Goal: Task Accomplishment & Management: Use online tool/utility

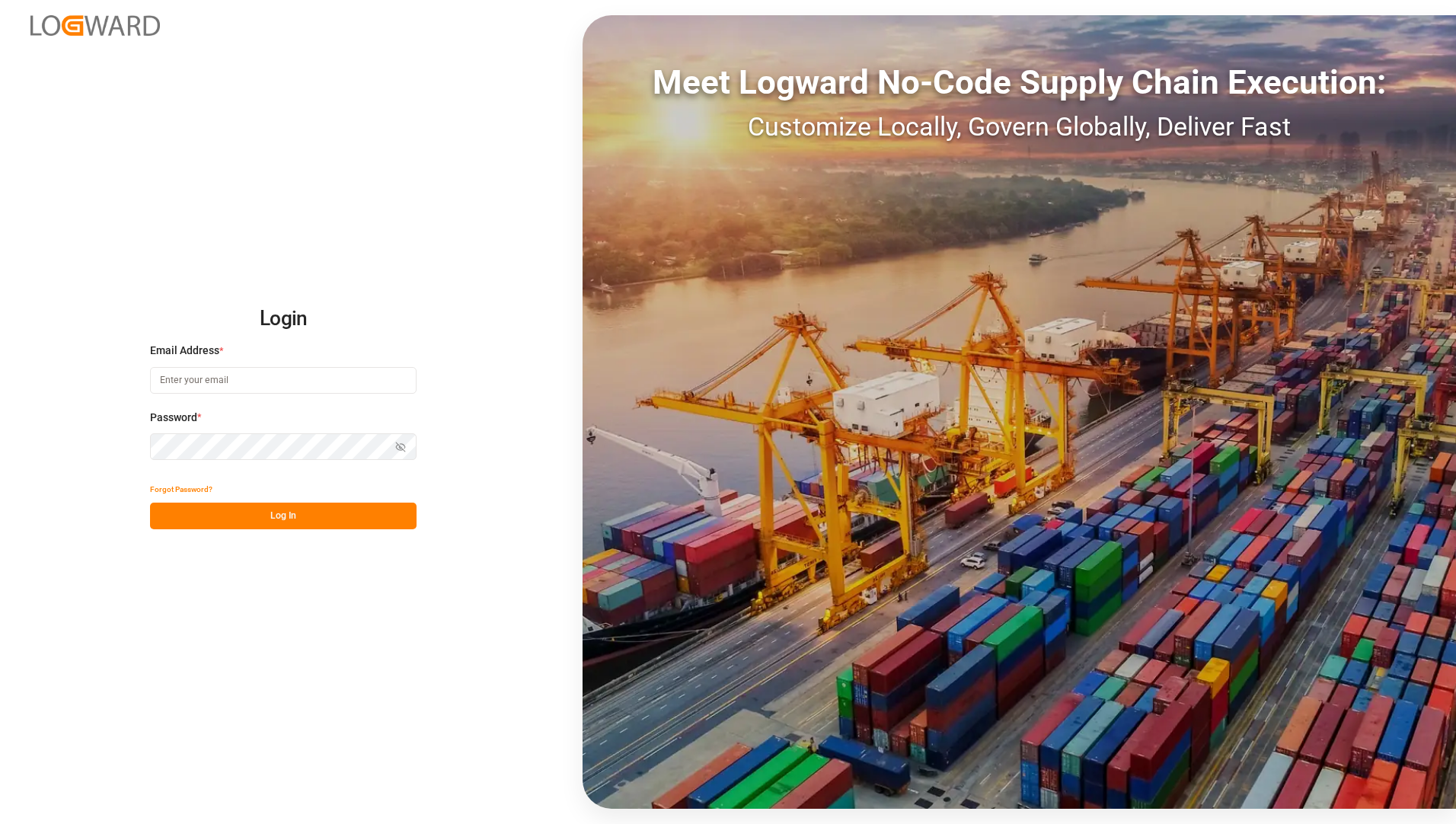
click at [238, 372] on input at bounding box center [283, 381] width 266 height 27
type input "[EMAIL_ADDRESS][PERSON_NAME][DOMAIN_NAME]"
click at [148, 713] on div "Login Email Address * [EMAIL_ADDRESS][PERSON_NAME][DOMAIN_NAME] Password * Show…" at bounding box center [728, 412] width 1456 height 824
click at [222, 507] on button "Log In" at bounding box center [283, 515] width 266 height 27
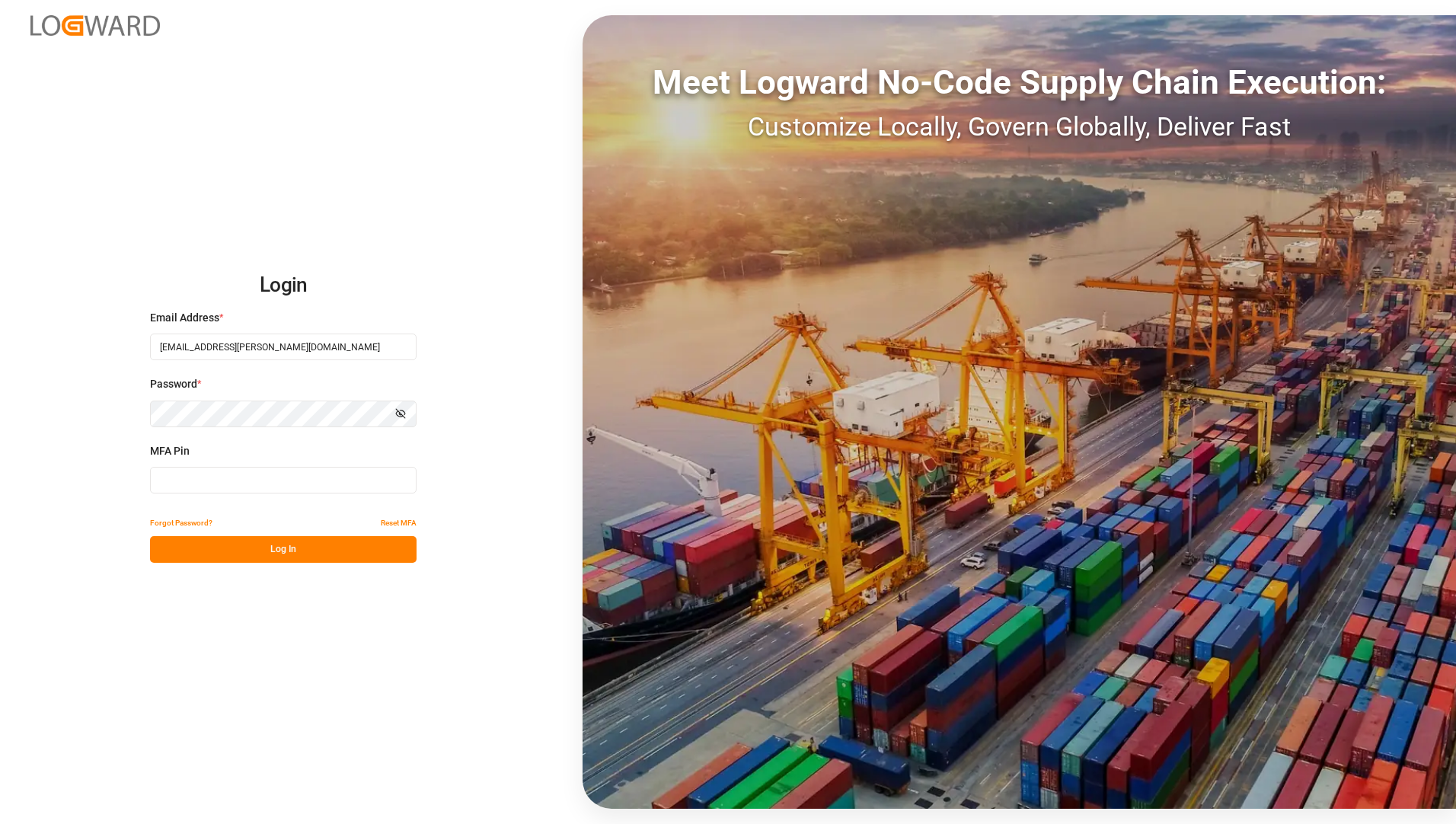
click at [195, 482] on input at bounding box center [283, 480] width 266 height 27
type input "798051"
click at [386, 562] on div "Login Email Address * [EMAIL_ADDRESS][PERSON_NAME][DOMAIN_NAME] Password * Show…" at bounding box center [728, 412] width 1456 height 824
click at [325, 537] on button "Log In" at bounding box center [283, 550] width 266 height 27
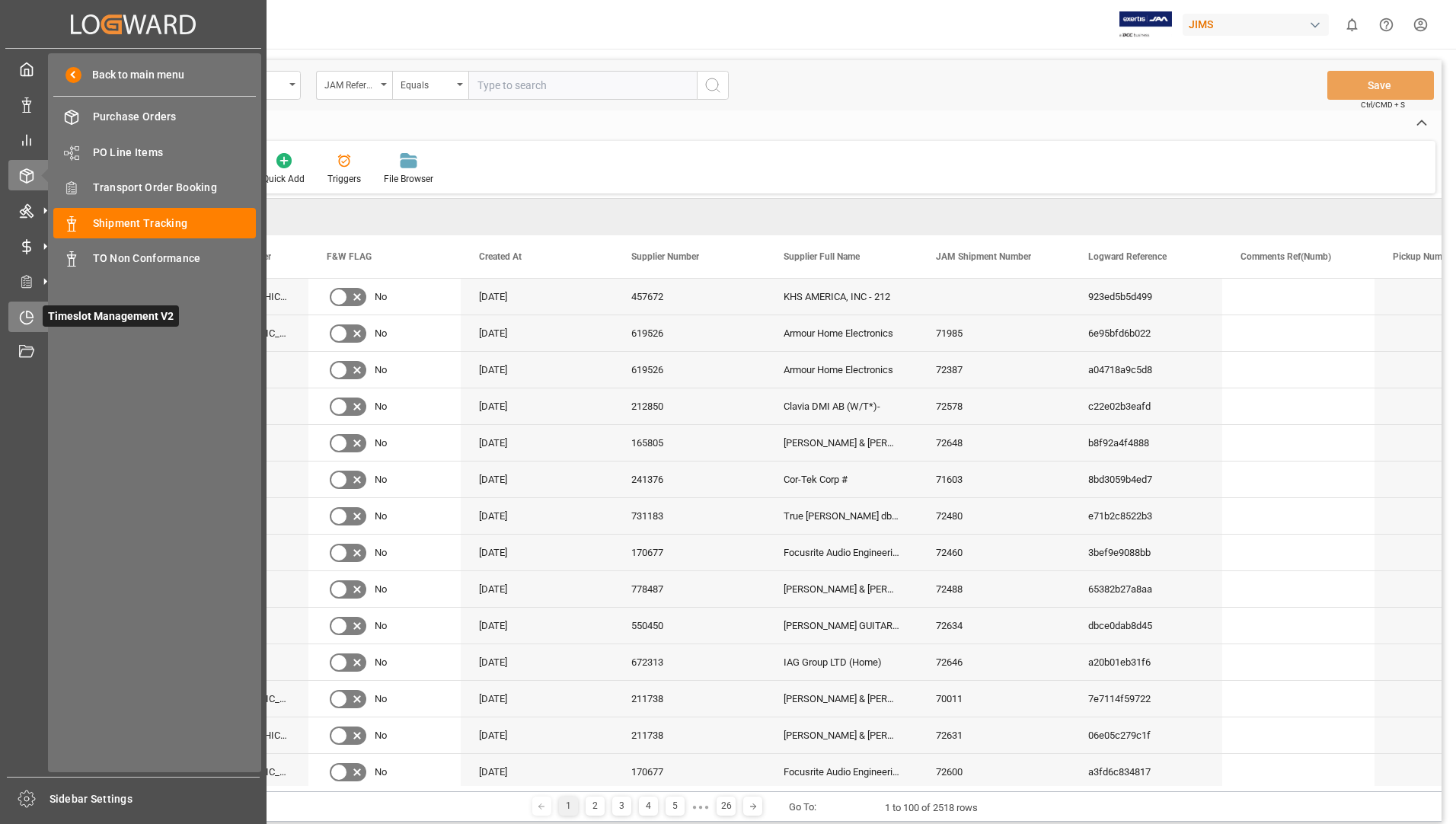
click at [37, 315] on div "Timeslot Management V2 Timeslot Management V2" at bounding box center [133, 316] width 250 height 30
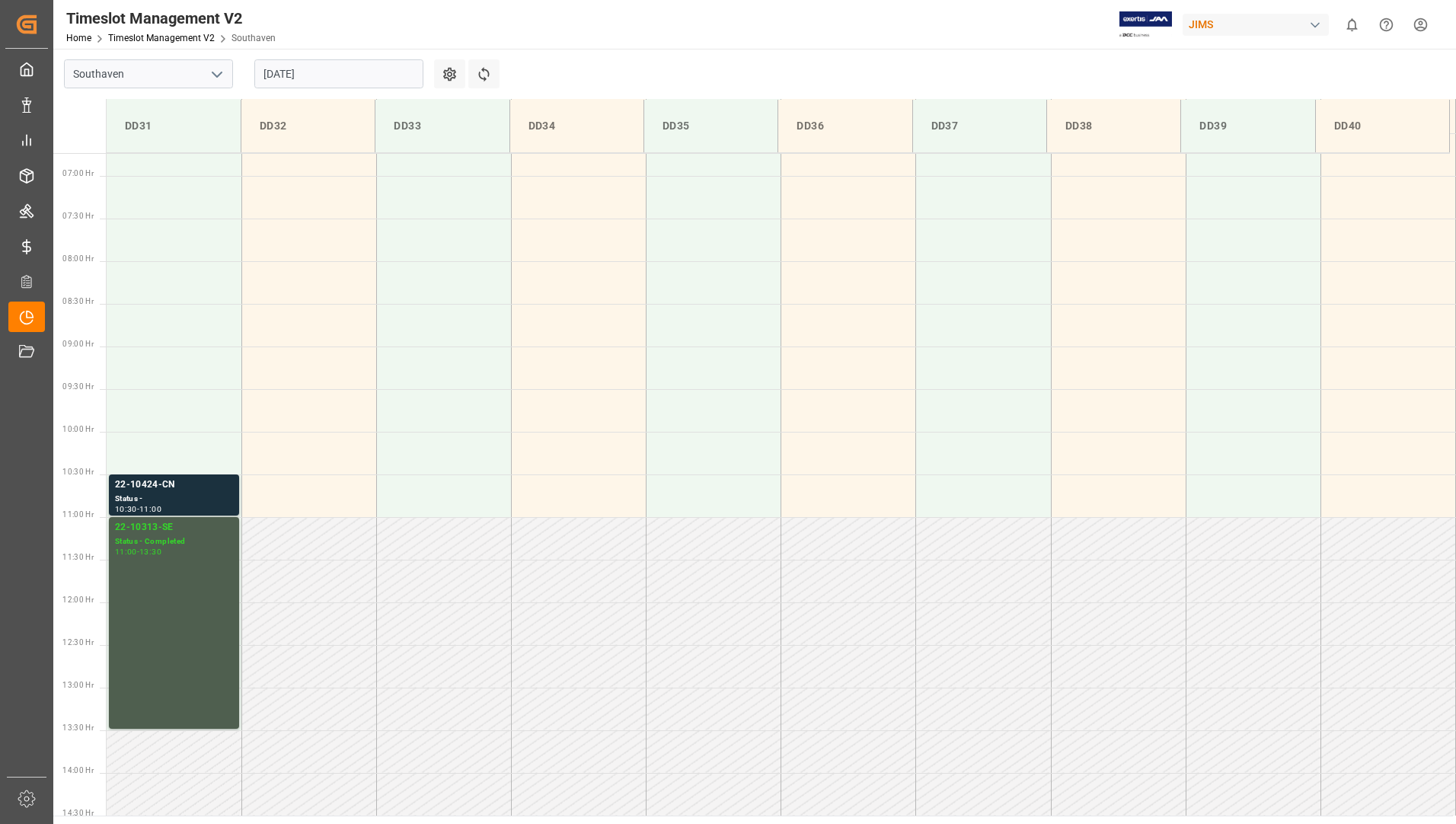
scroll to position [566, 0]
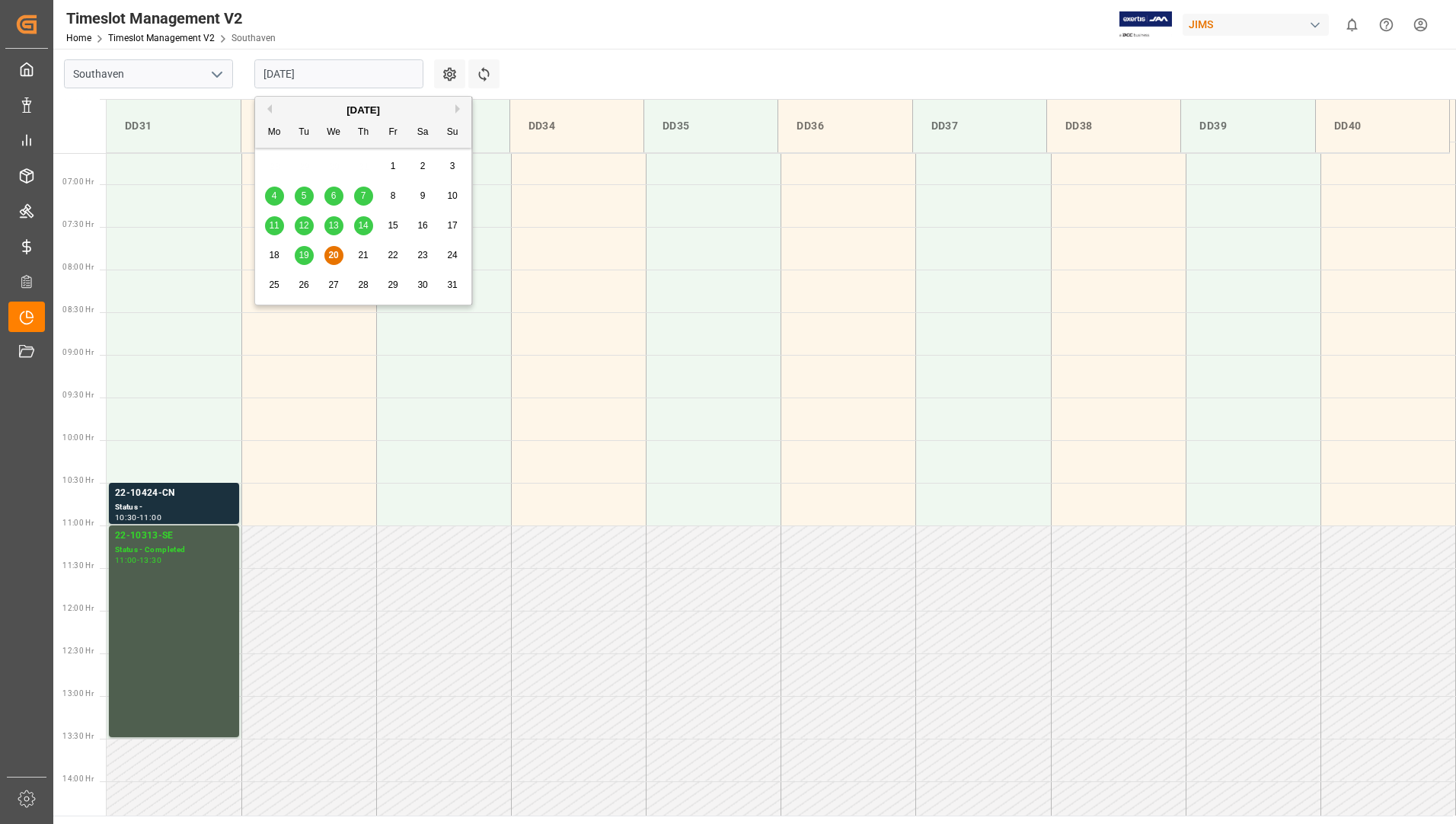
click at [389, 67] on input "[DATE]" at bounding box center [339, 74] width 169 height 29
click at [268, 291] on div "25" at bounding box center [274, 285] width 19 height 18
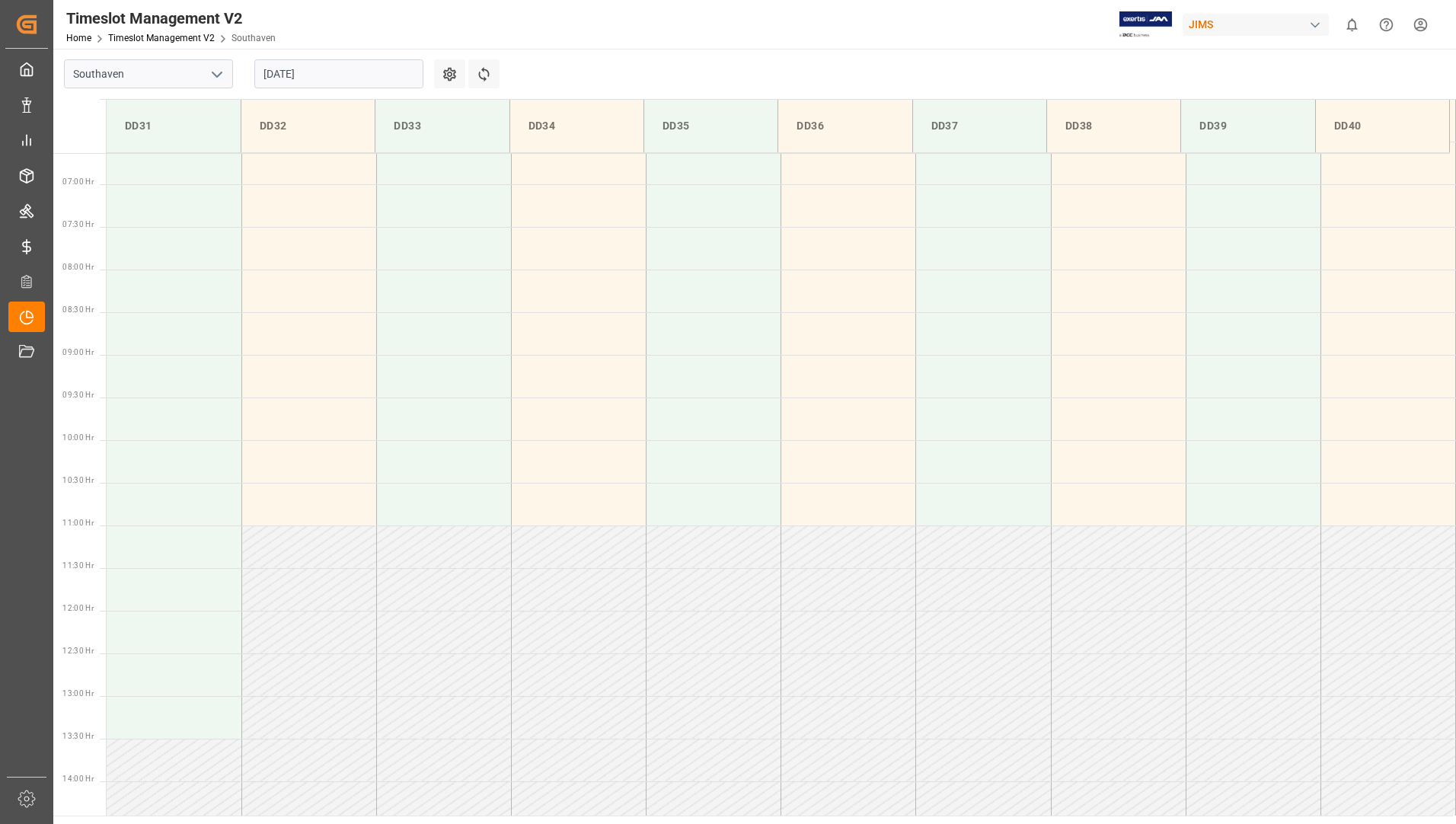
scroll to position [185, 0]
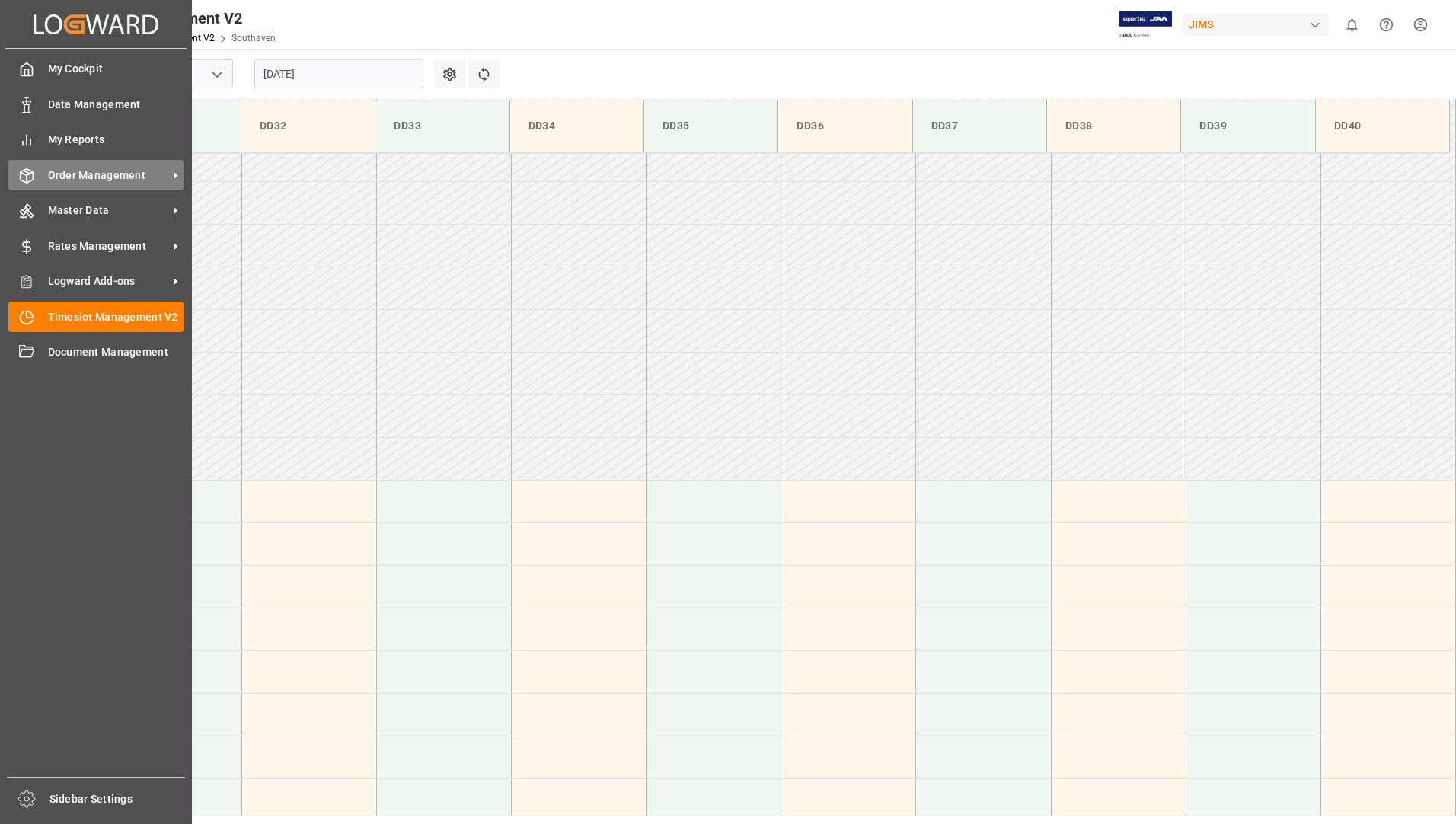
click at [86, 175] on span "Order Management" at bounding box center [108, 175] width 121 height 16
click at [102, 182] on span "Order Management" at bounding box center [108, 175] width 121 height 16
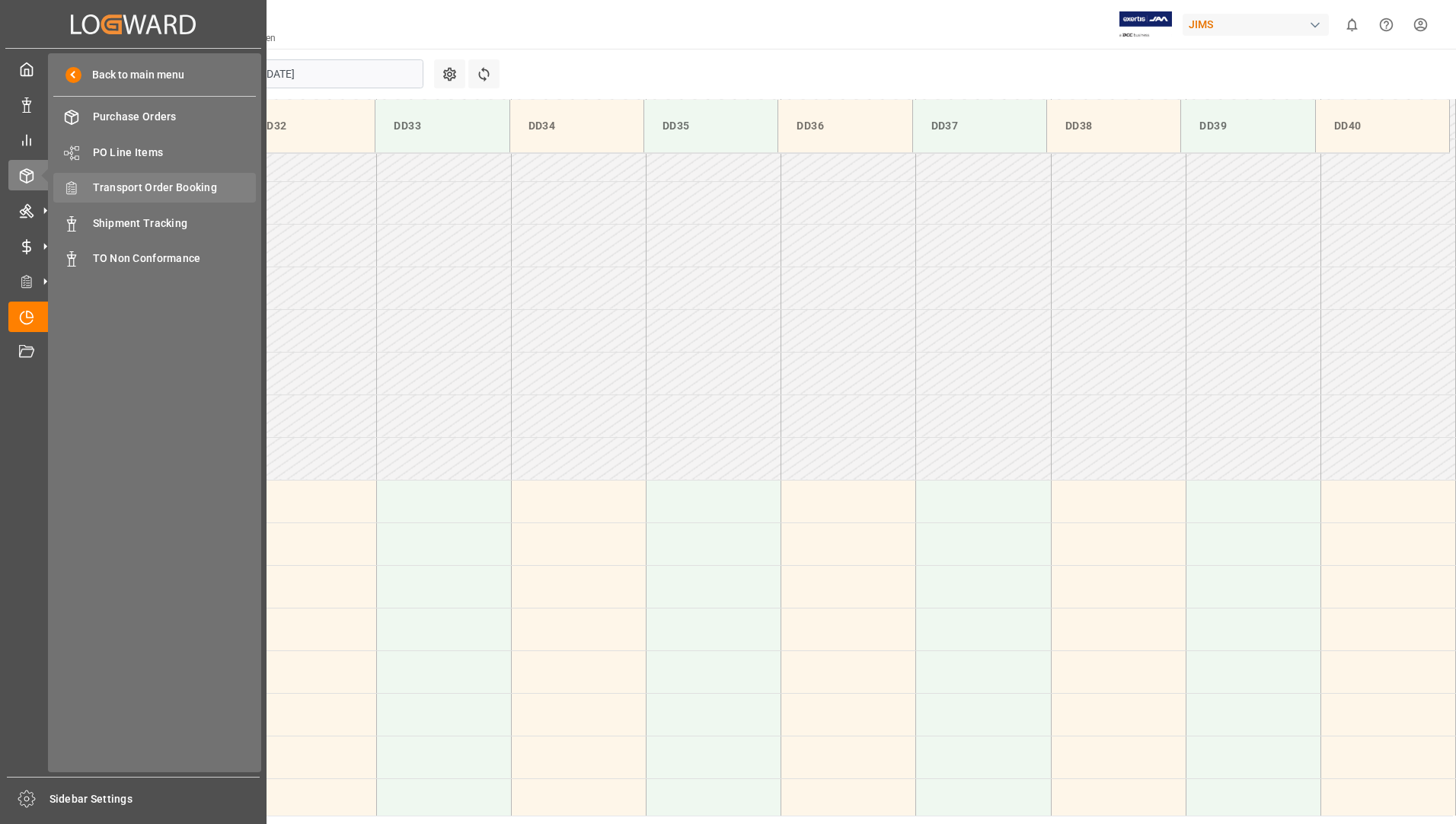
click at [184, 182] on span "Transport Order Booking" at bounding box center [175, 188] width 164 height 16
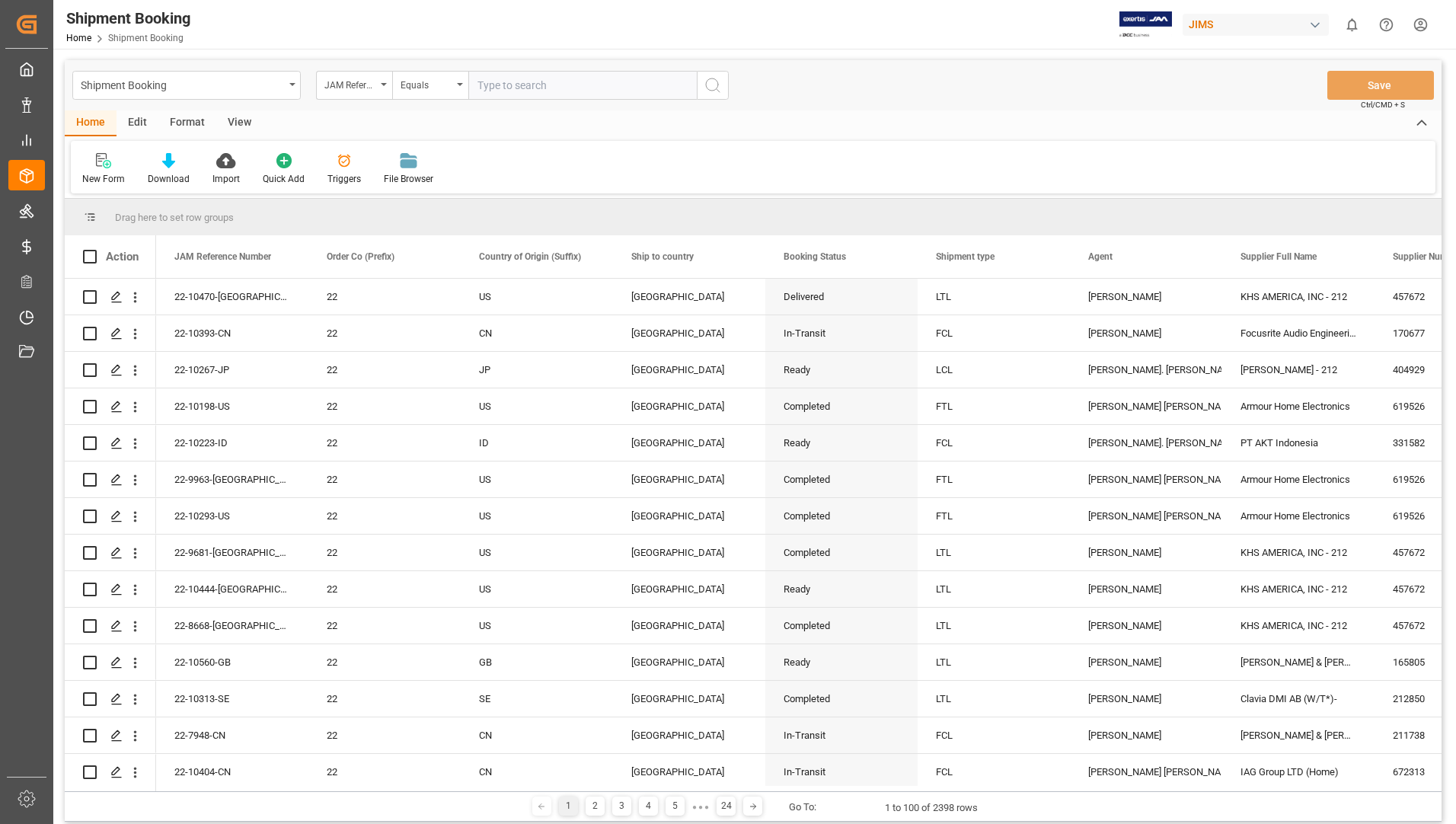
click at [545, 82] on input "text" at bounding box center [582, 85] width 229 height 29
type input "22-10424-CN"
click at [715, 85] on icon "search button" at bounding box center [713, 85] width 18 height 18
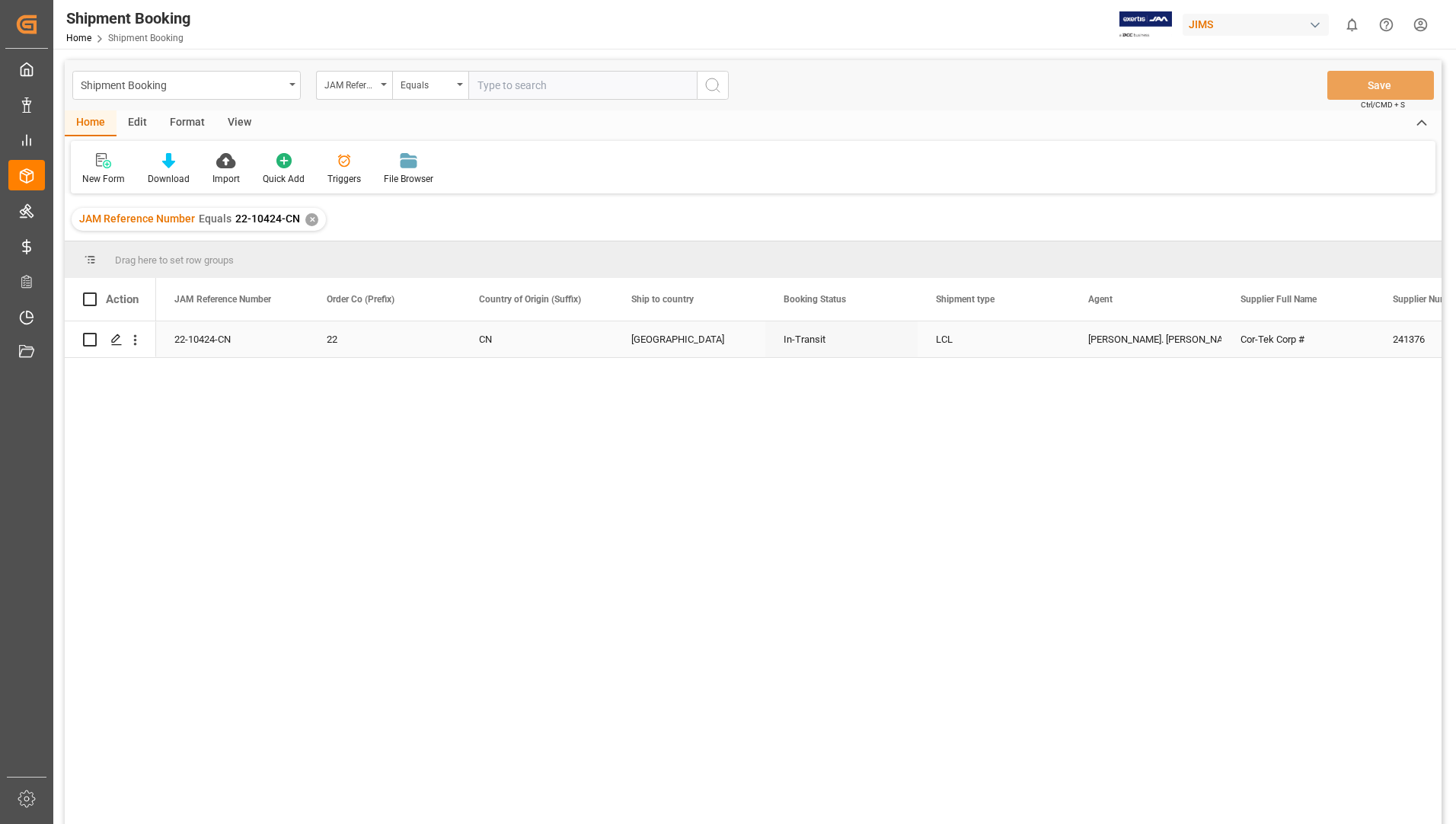
click at [84, 339] on input "Press Space to toggle row selection (unchecked)" at bounding box center [89, 339] width 13 height 13
checkbox input "true"
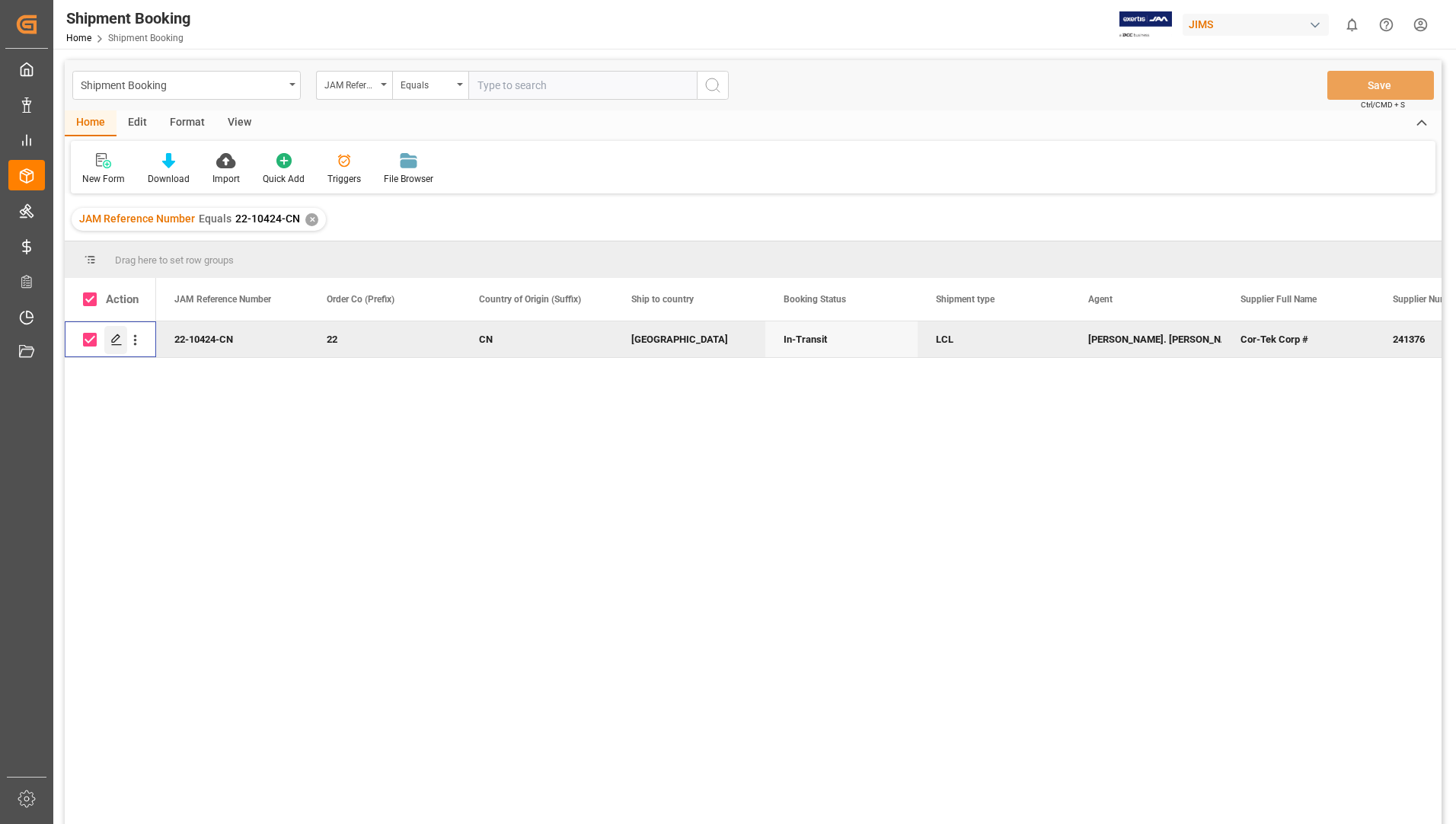
click at [112, 338] on icon "Press SPACE to deselect this row." at bounding box center [117, 340] width 13 height 13
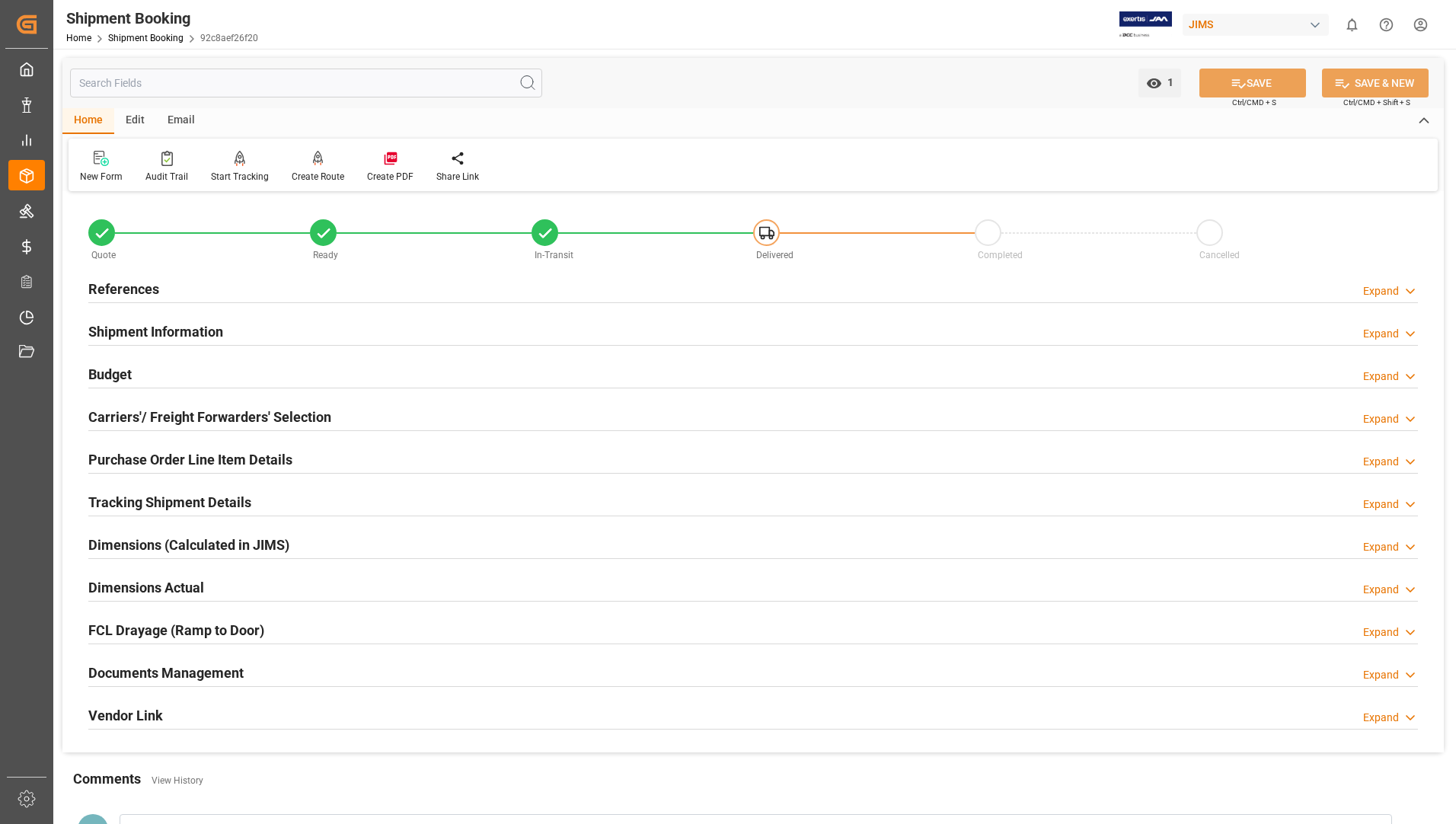
click at [173, 666] on h2 "Documents Management" at bounding box center [166, 672] width 156 height 21
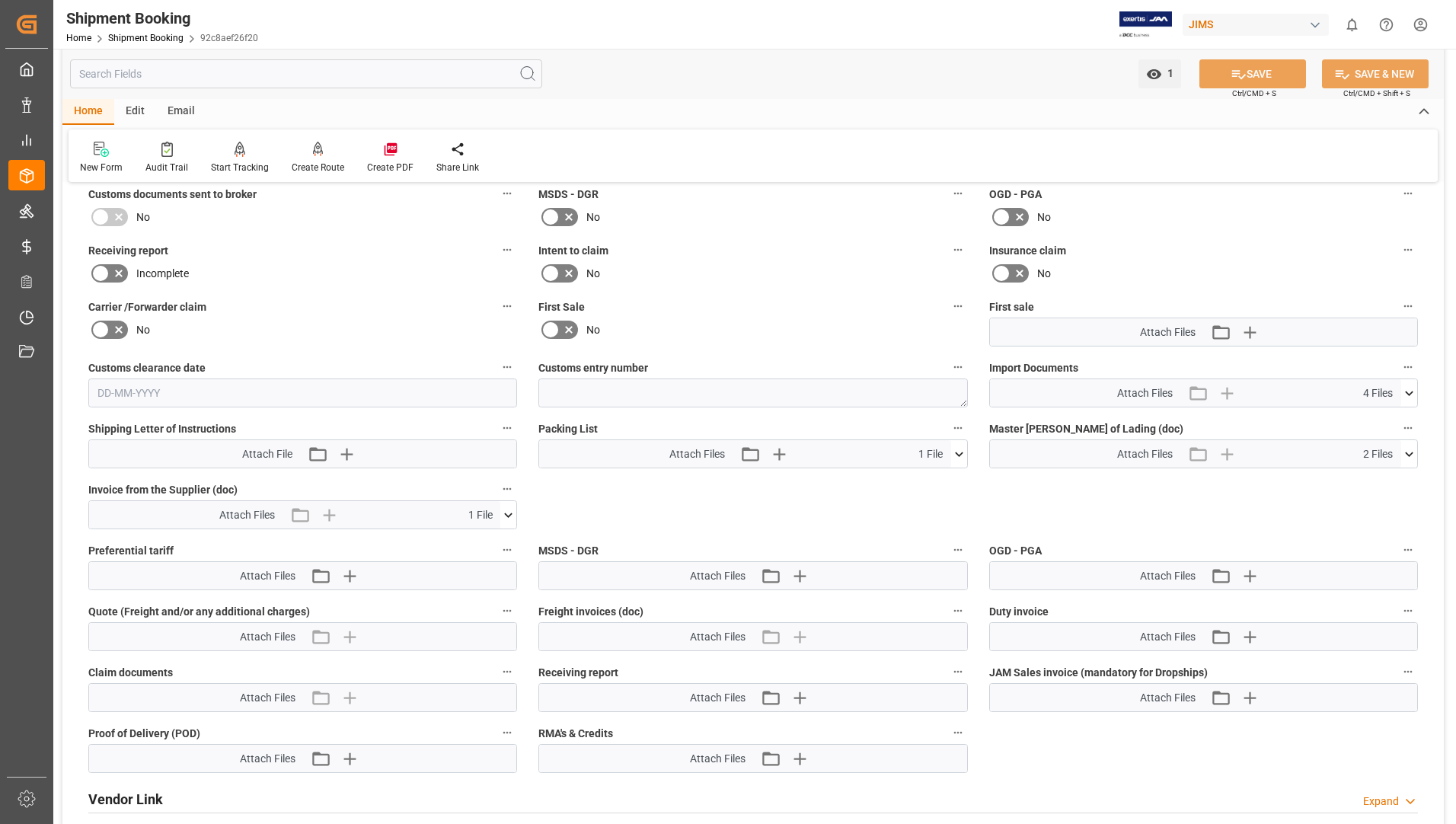
scroll to position [609, 0]
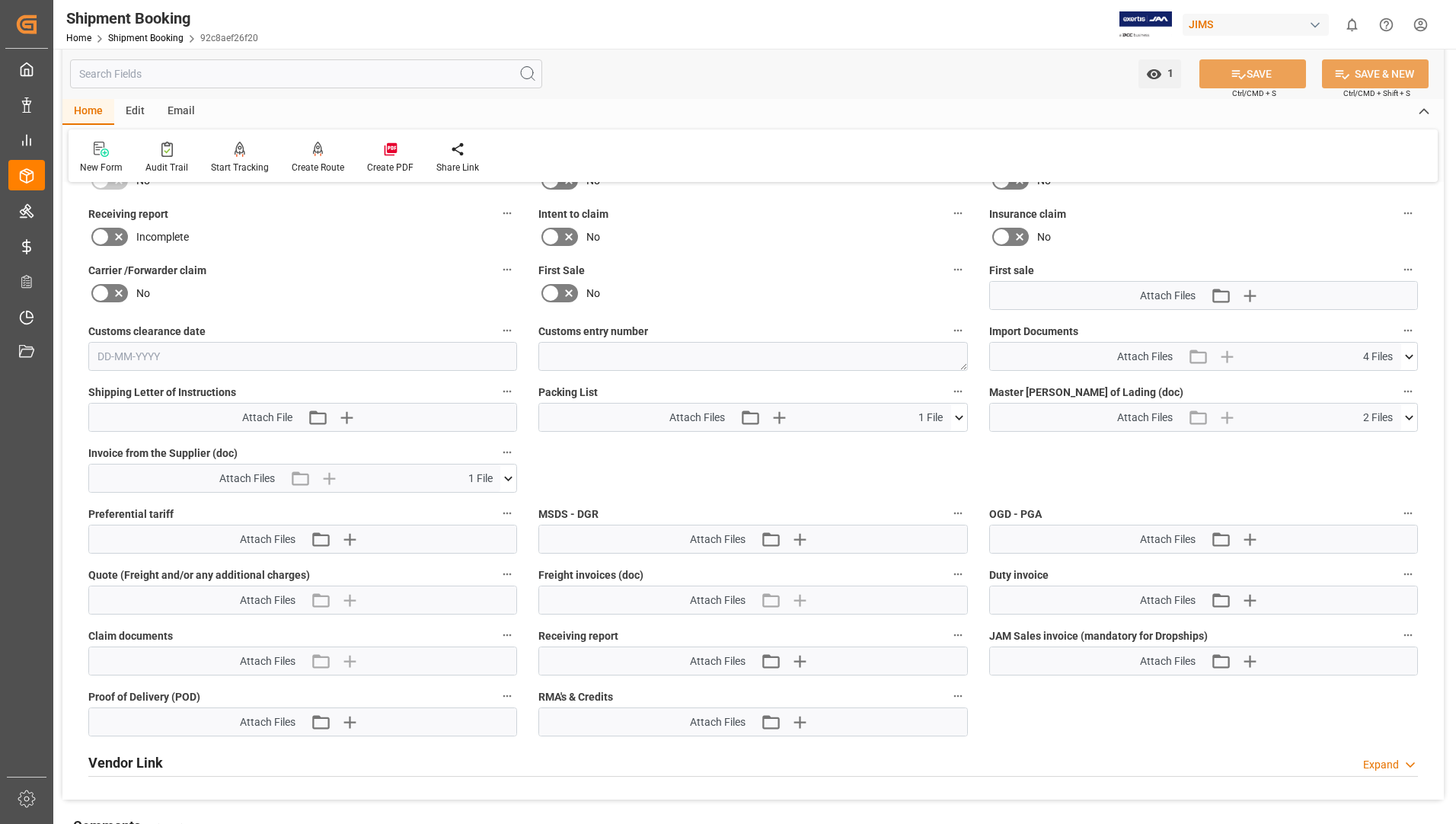
click at [961, 415] on icon at bounding box center [959, 417] width 16 height 16
click at [927, 442] on icon at bounding box center [919, 446] width 16 height 16
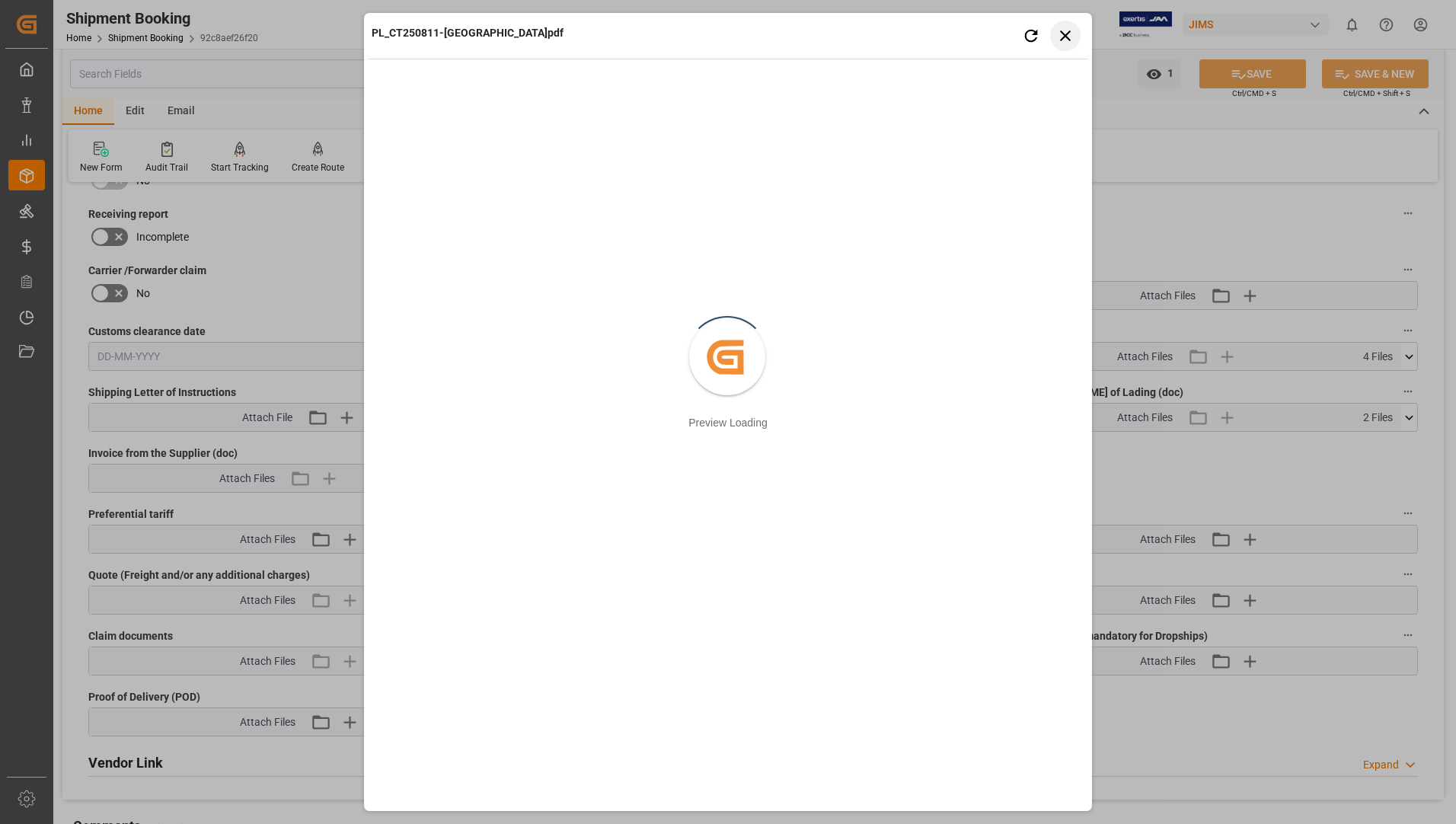
click at [1078, 28] on button "Close preview" at bounding box center [1065, 36] width 31 height 31
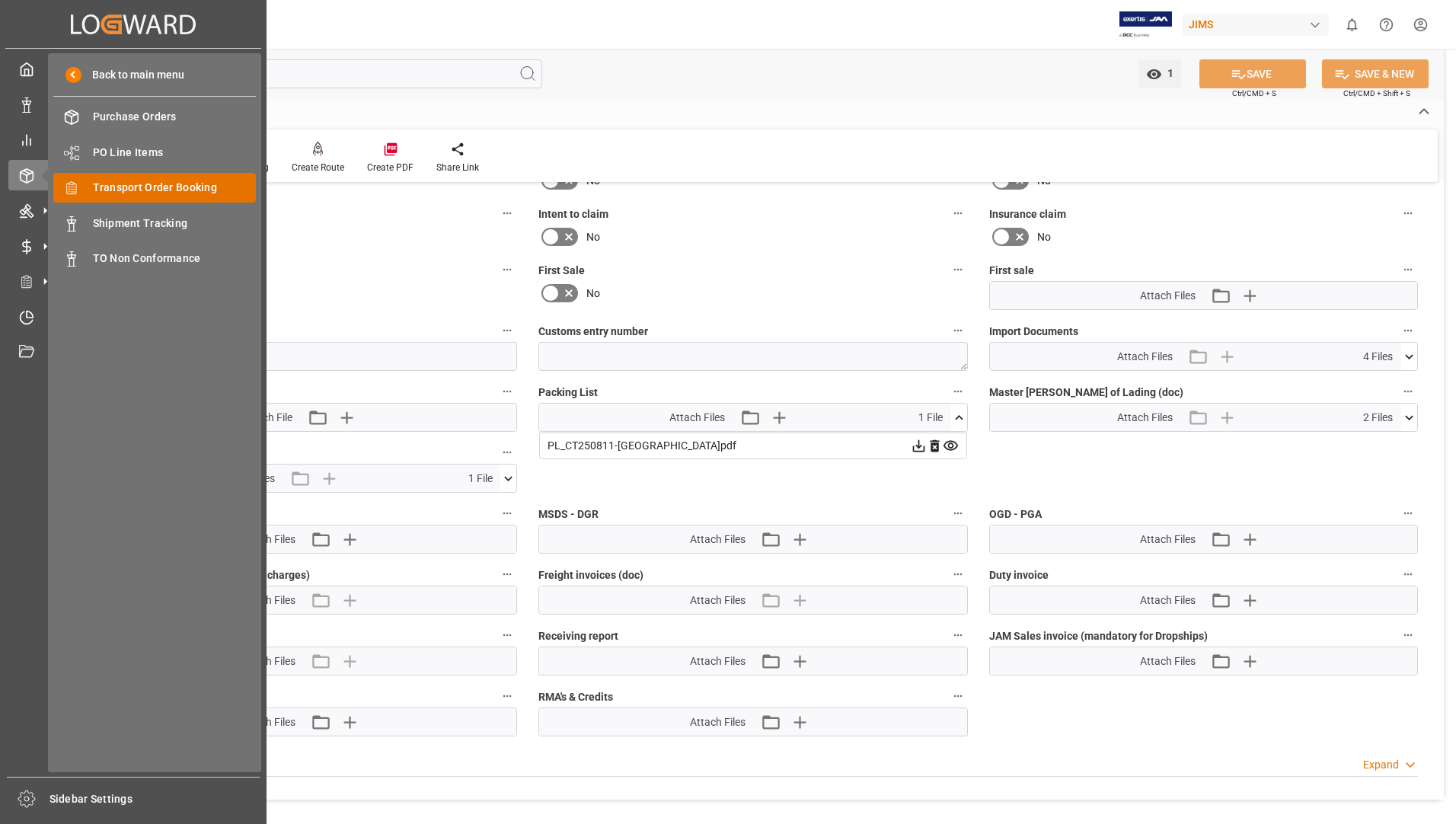
click at [138, 186] on span "Transport Order Booking" at bounding box center [175, 188] width 164 height 16
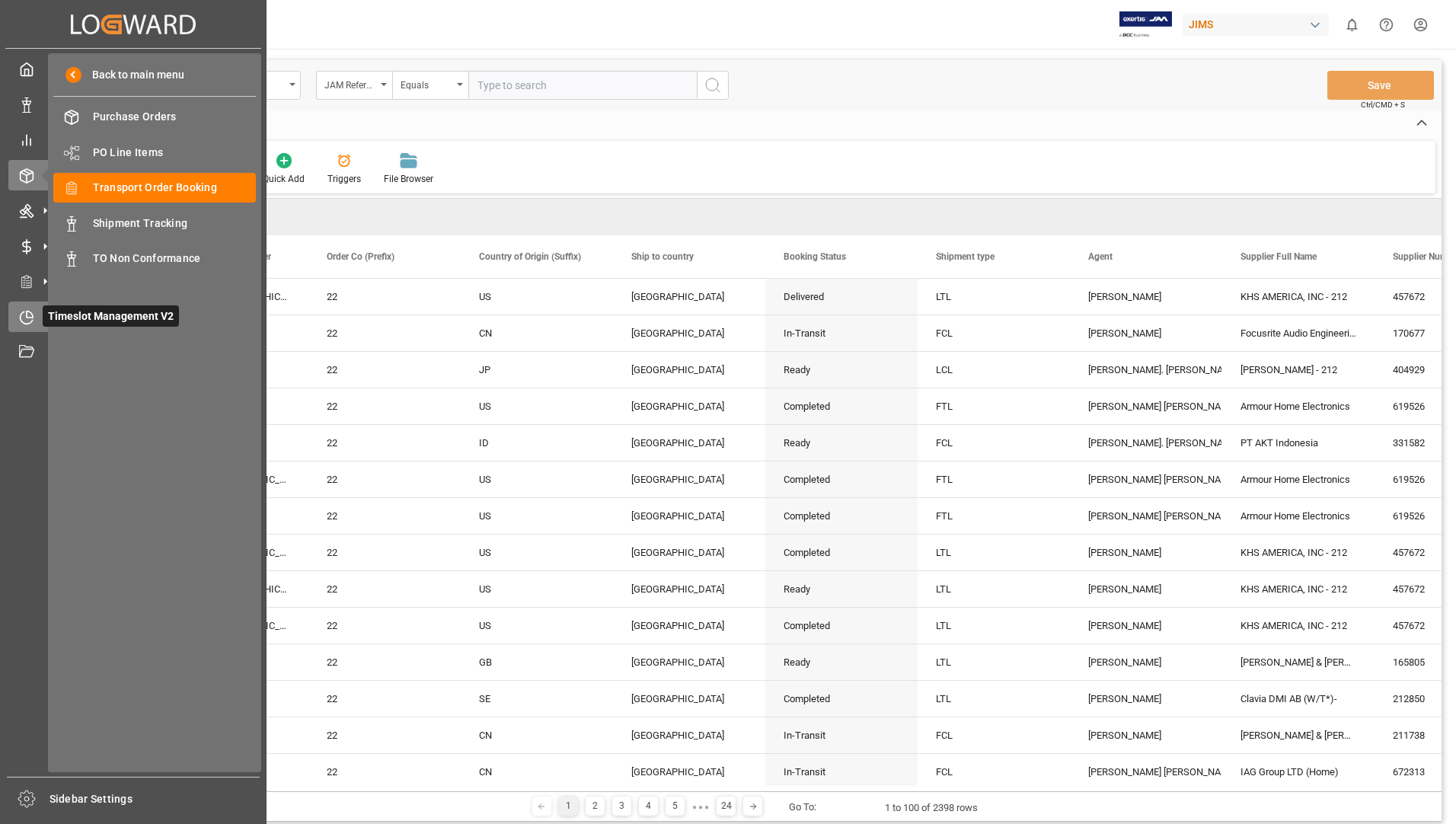
click at [40, 318] on div "Timeslot Management V2 Timeslot Management V2" at bounding box center [133, 316] width 250 height 30
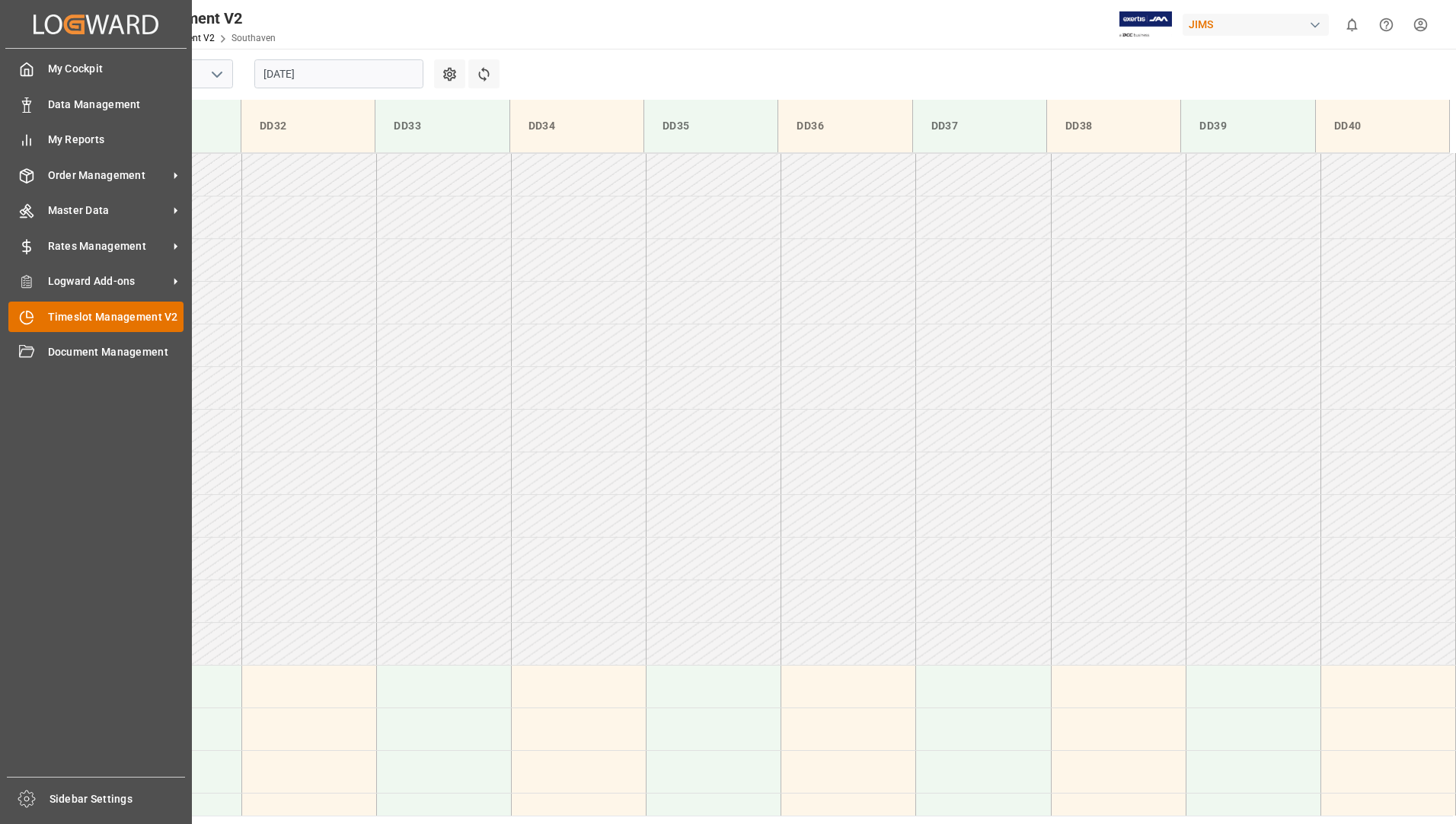
scroll to position [269, 0]
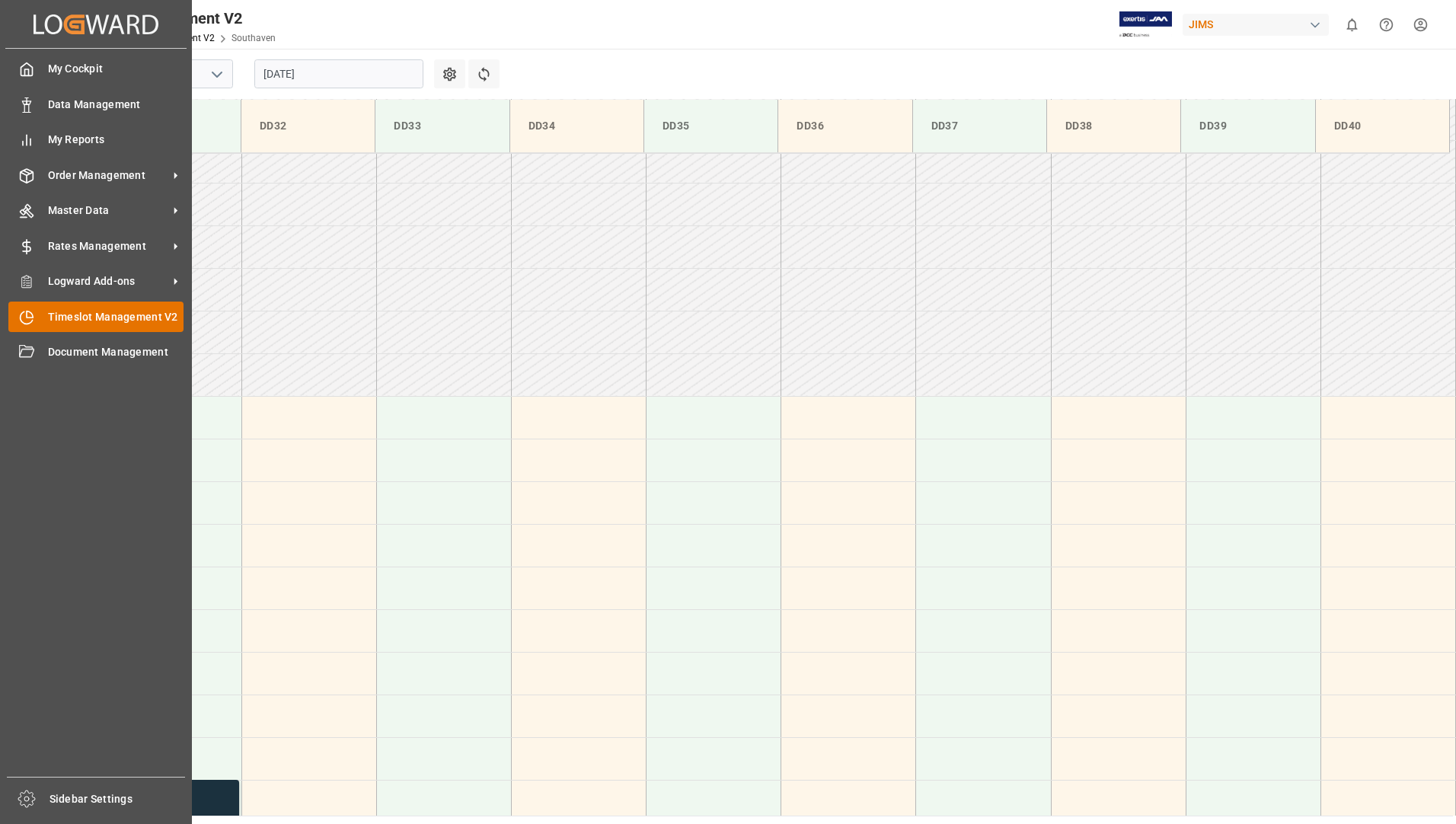
click at [166, 320] on span "Timeslot Management V2" at bounding box center [115, 318] width 136 height 16
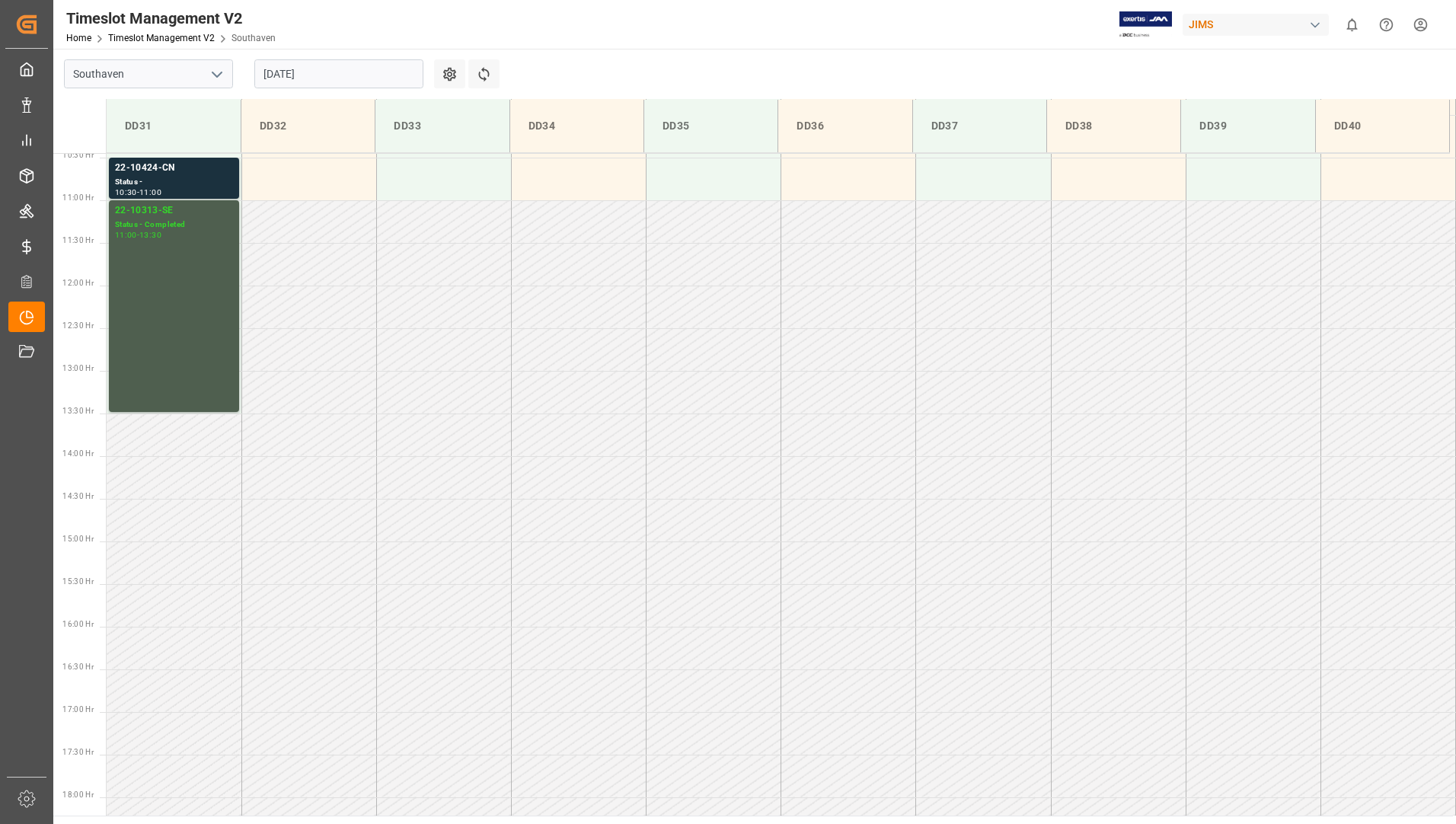
scroll to position [641, 0]
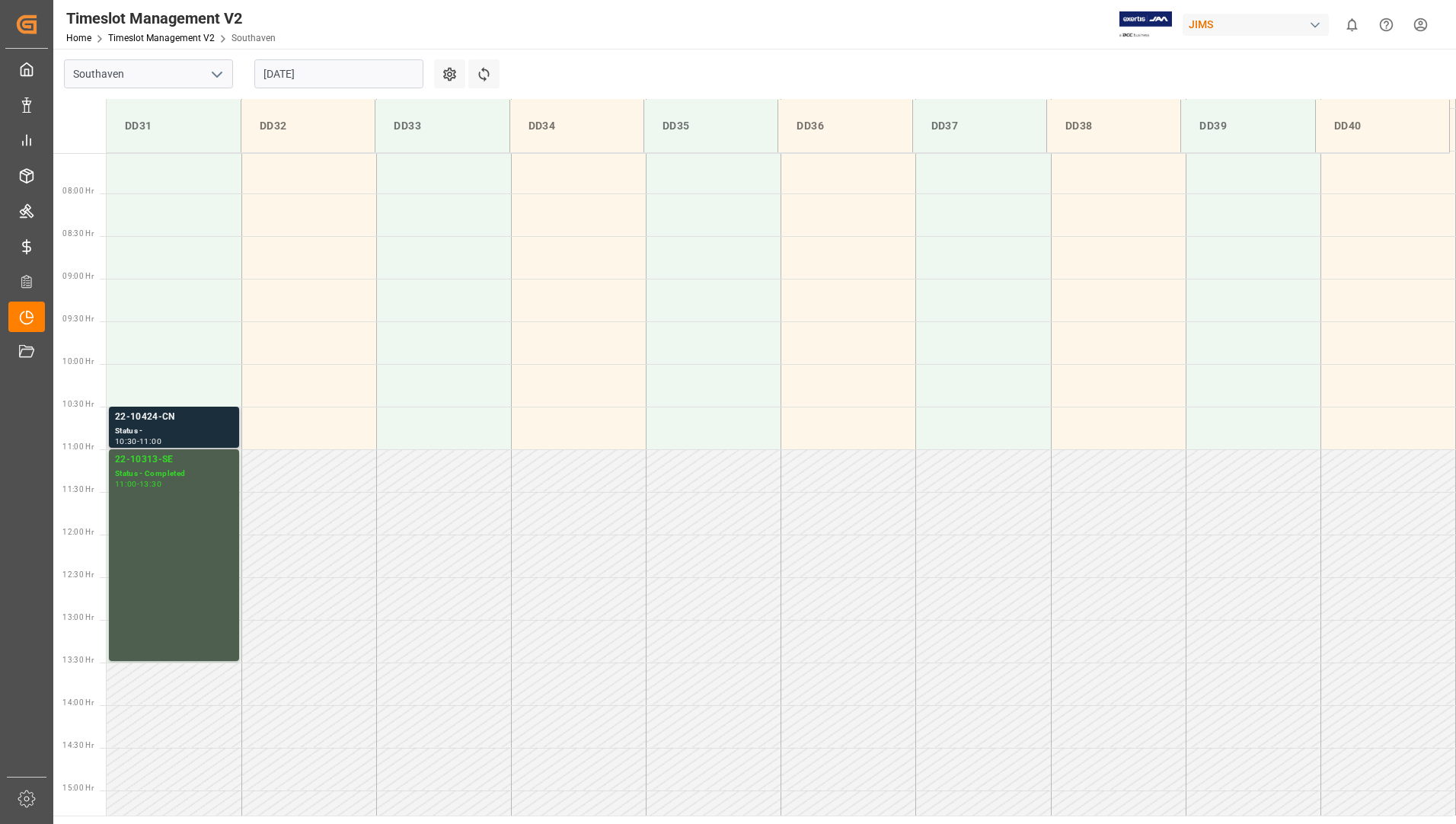
click at [187, 422] on div "22-10424-CN" at bounding box center [174, 416] width 118 height 15
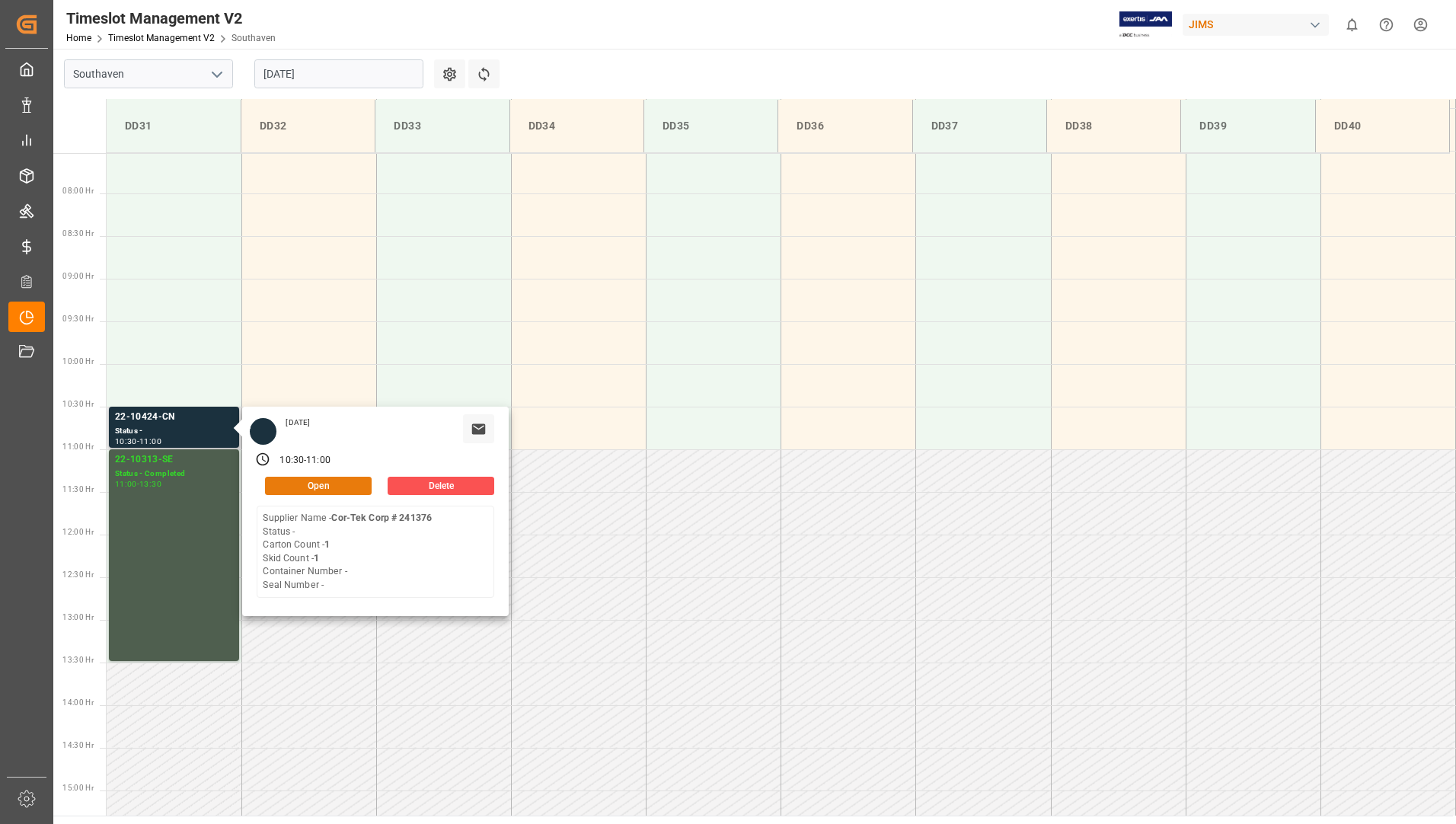
click at [283, 481] on button "Open" at bounding box center [318, 486] width 106 height 18
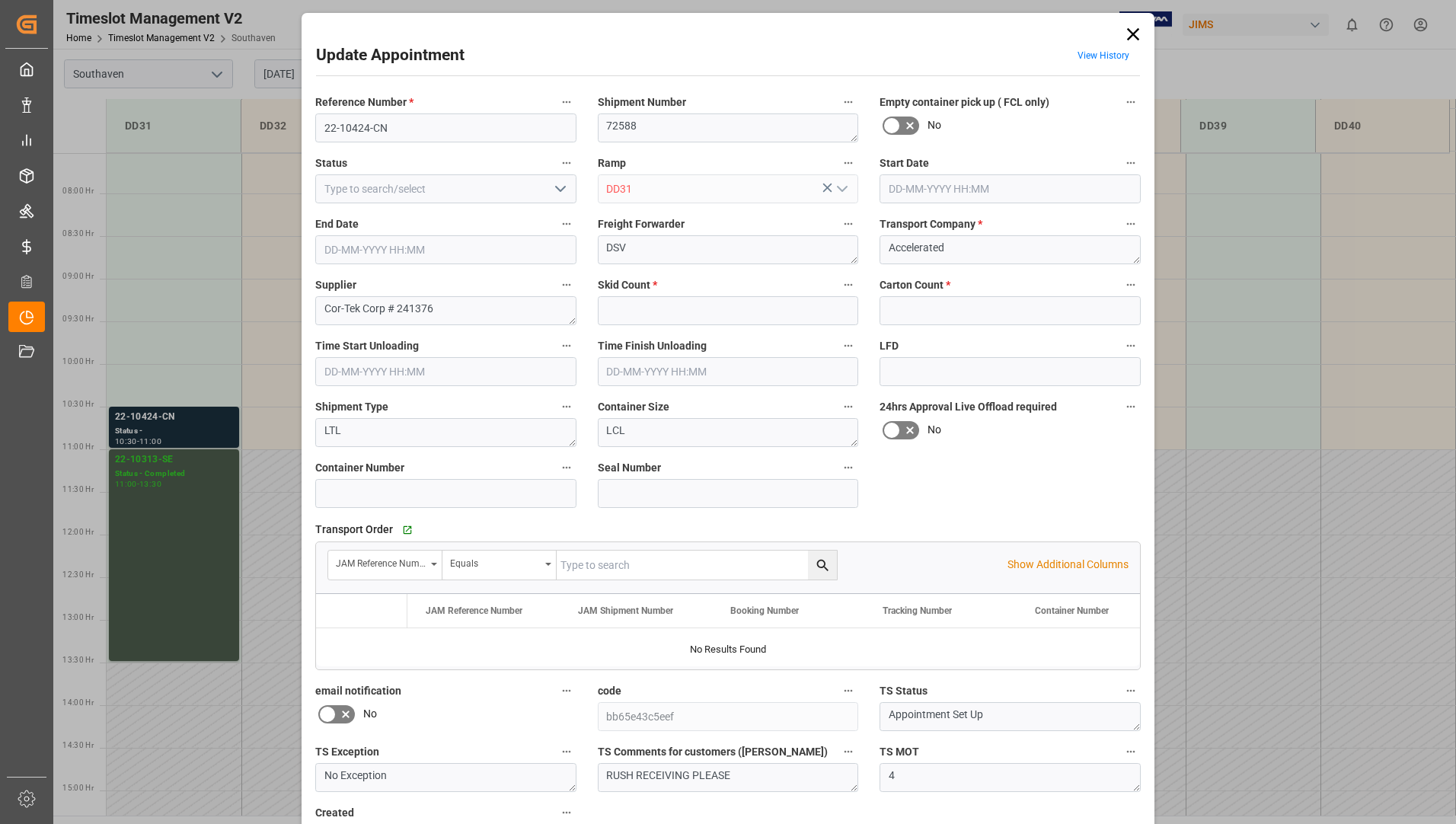
type input "1"
type input "[DATE] 10:30"
type input "[DATE] 11:00"
type input "[DATE] 14:15"
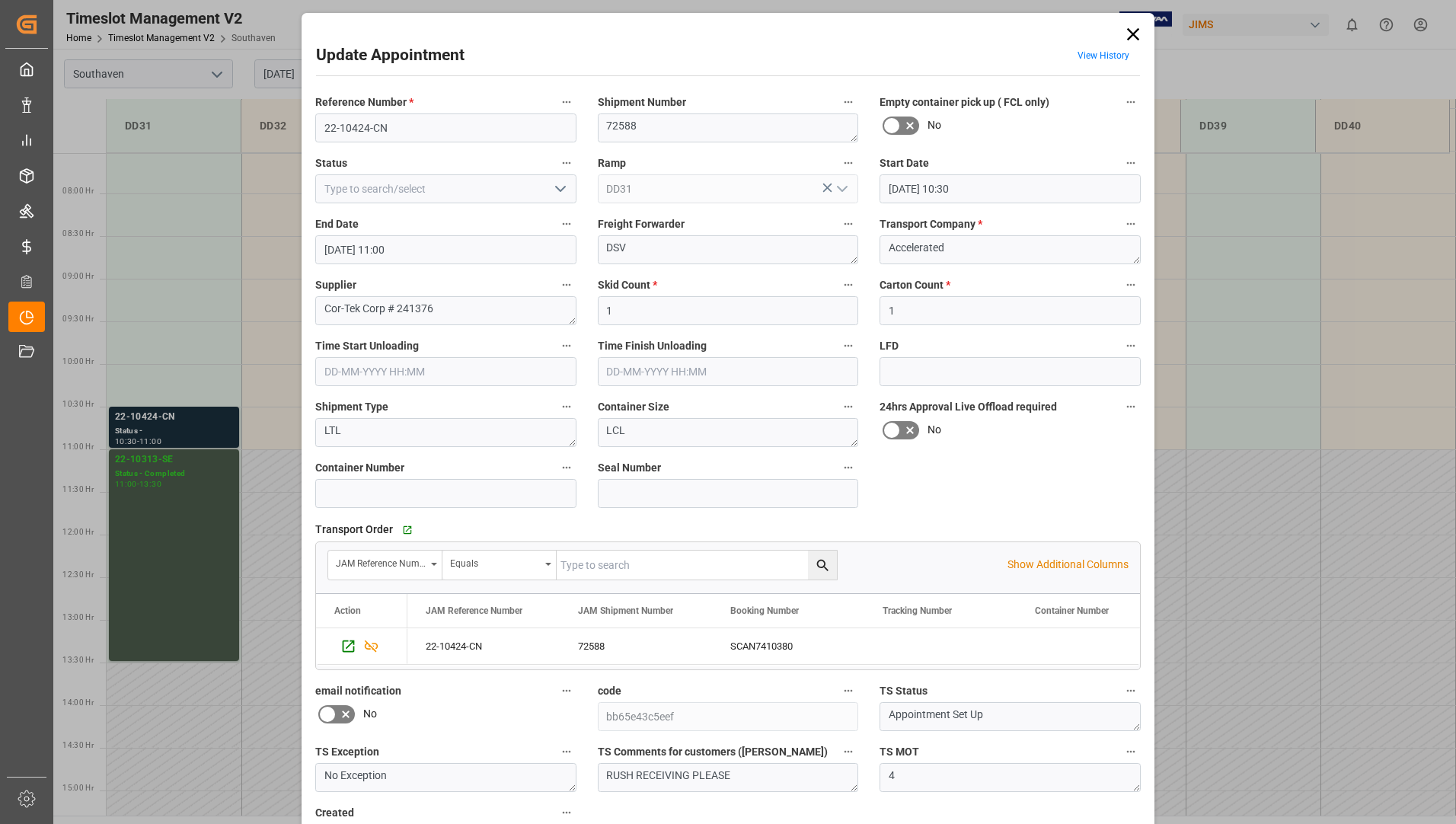
click at [557, 184] on icon "open menu" at bounding box center [561, 189] width 18 height 18
click at [522, 247] on div "Completed" at bounding box center [445, 257] width 260 height 34
type input "Completed"
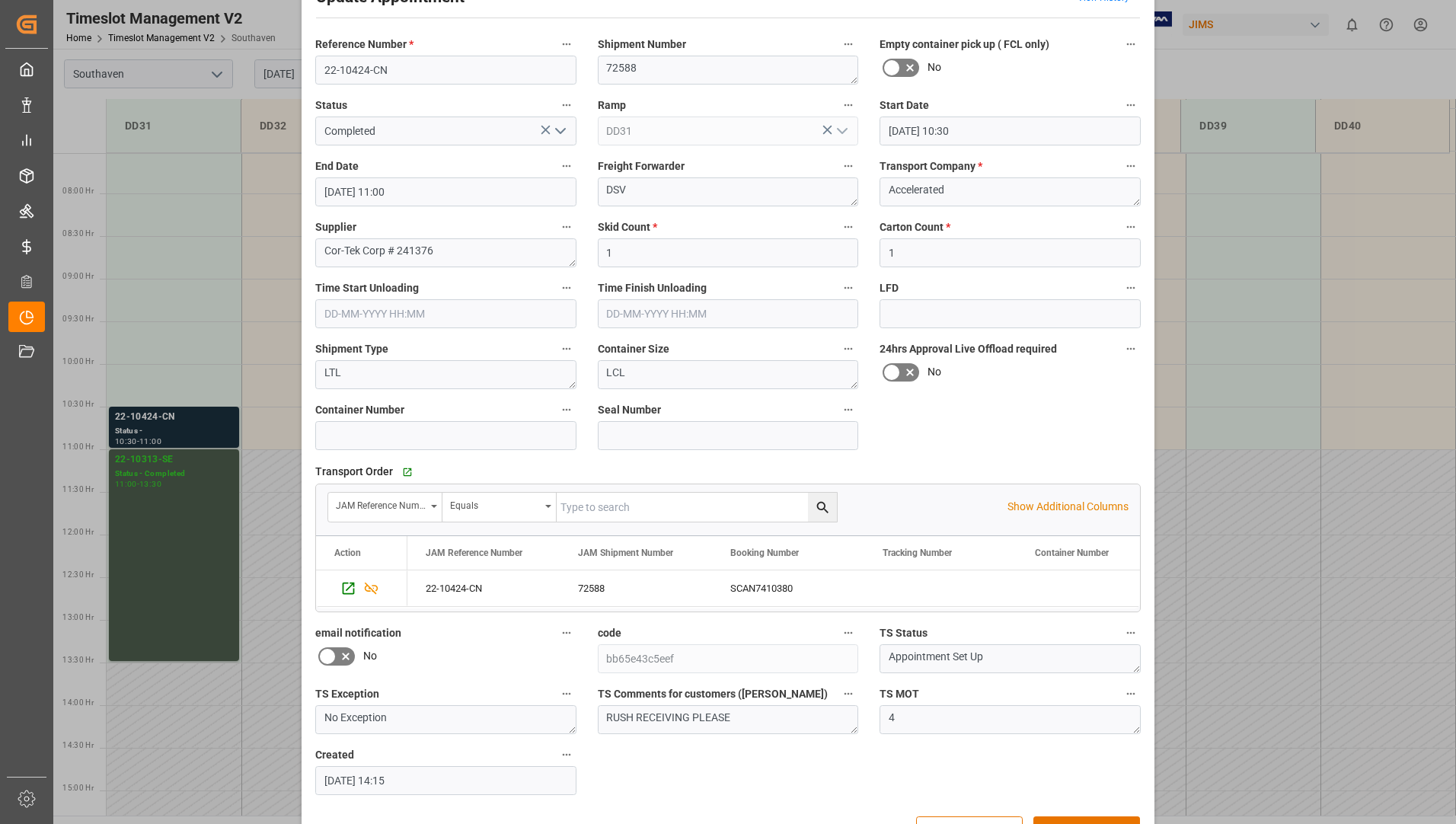
scroll to position [106, 0]
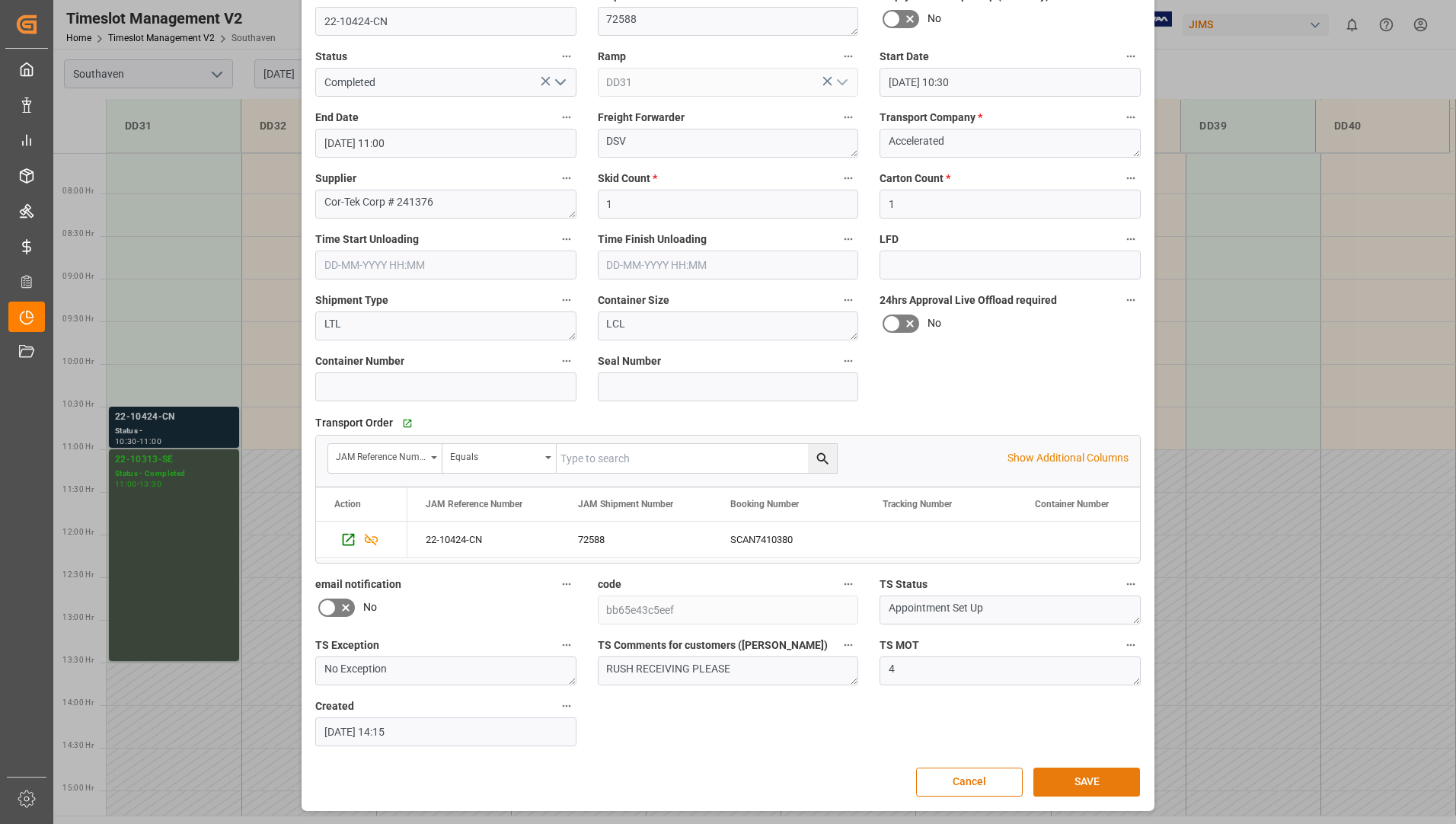
click at [1096, 775] on button "SAVE" at bounding box center [1086, 782] width 106 height 29
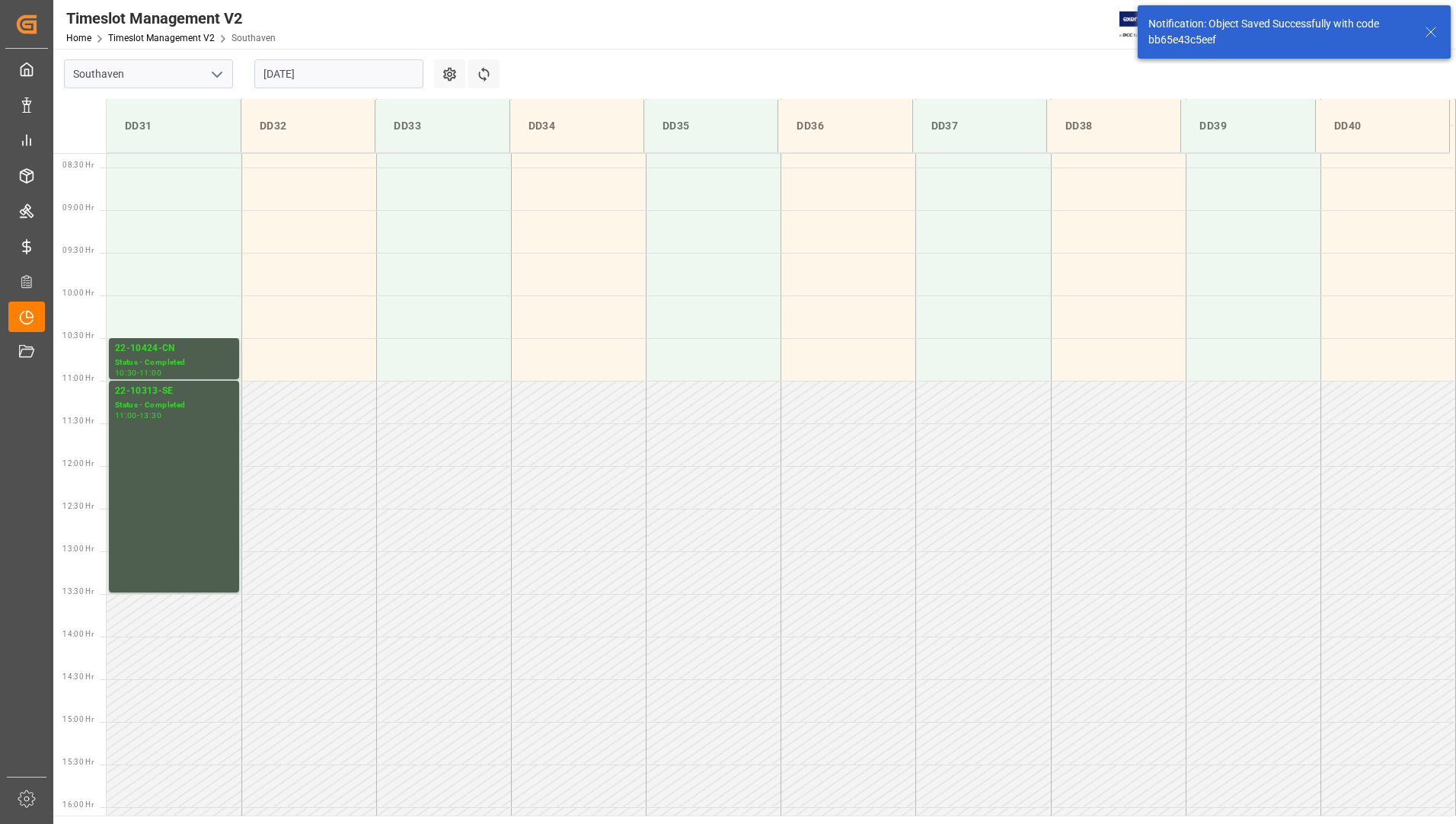
scroll to position [757, 0]
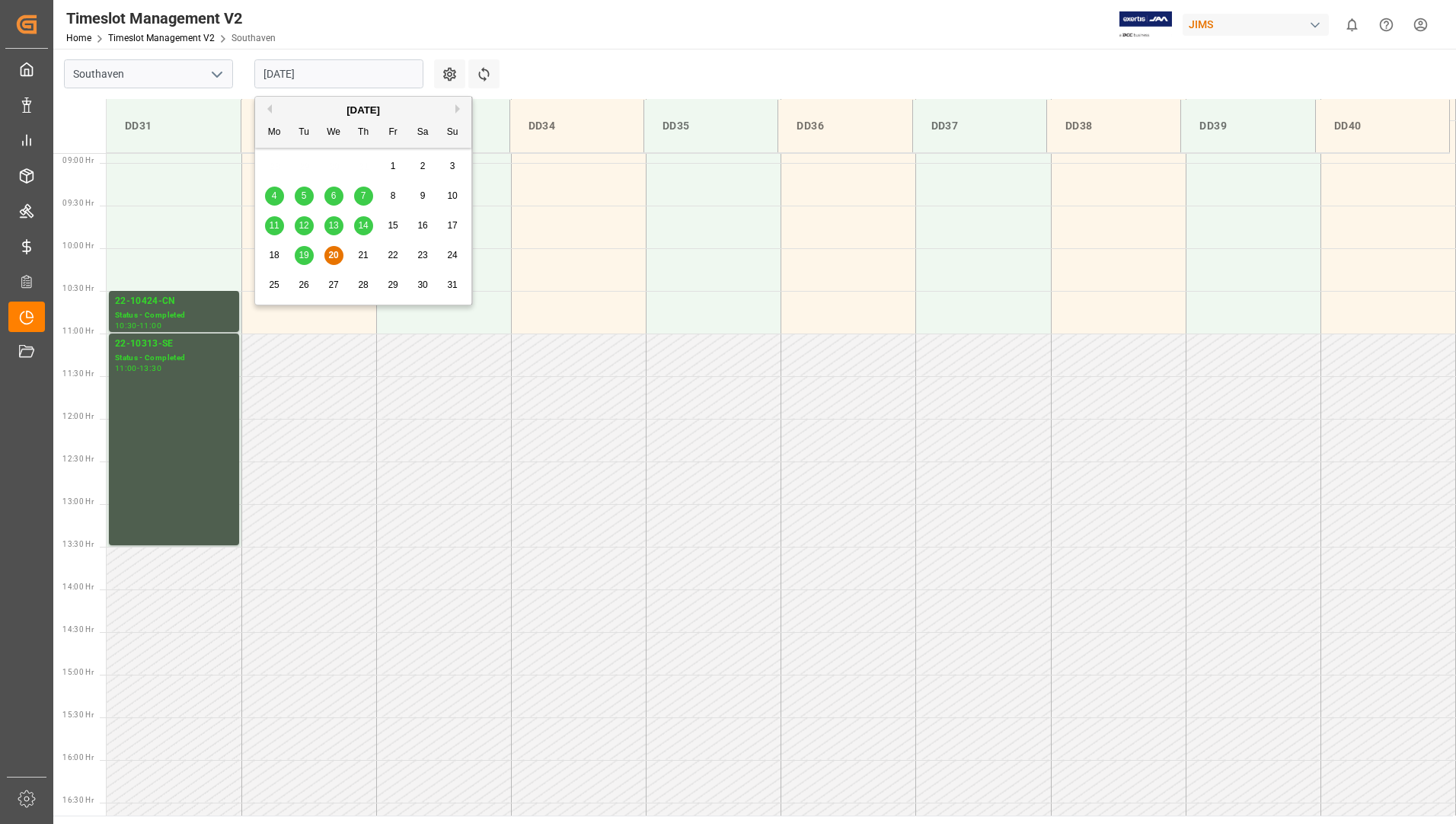
click at [296, 63] on input "[DATE]" at bounding box center [339, 74] width 169 height 29
click at [329, 257] on span "20" at bounding box center [333, 255] width 10 height 11
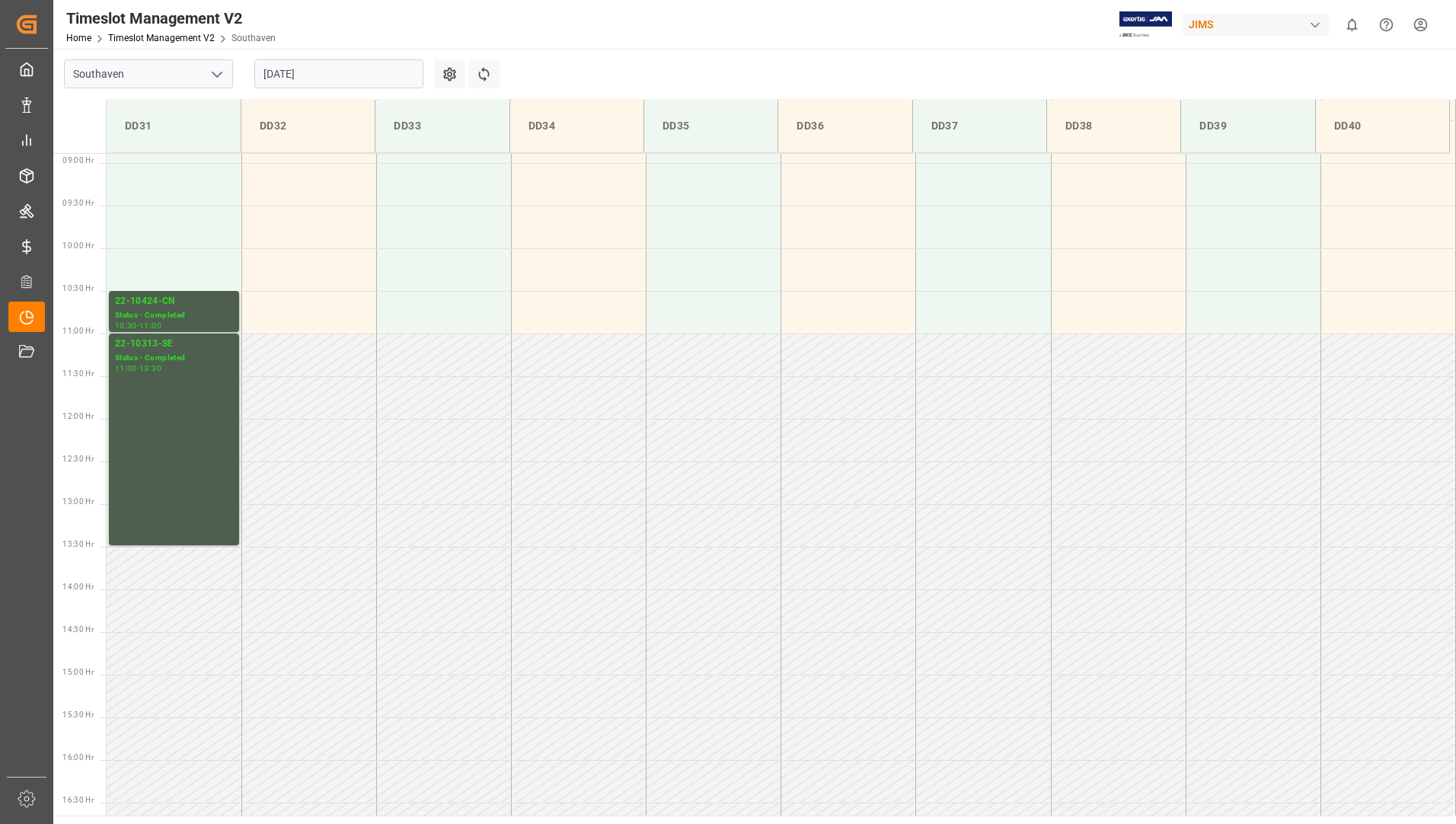
click at [326, 77] on input "[DATE]" at bounding box center [339, 74] width 169 height 29
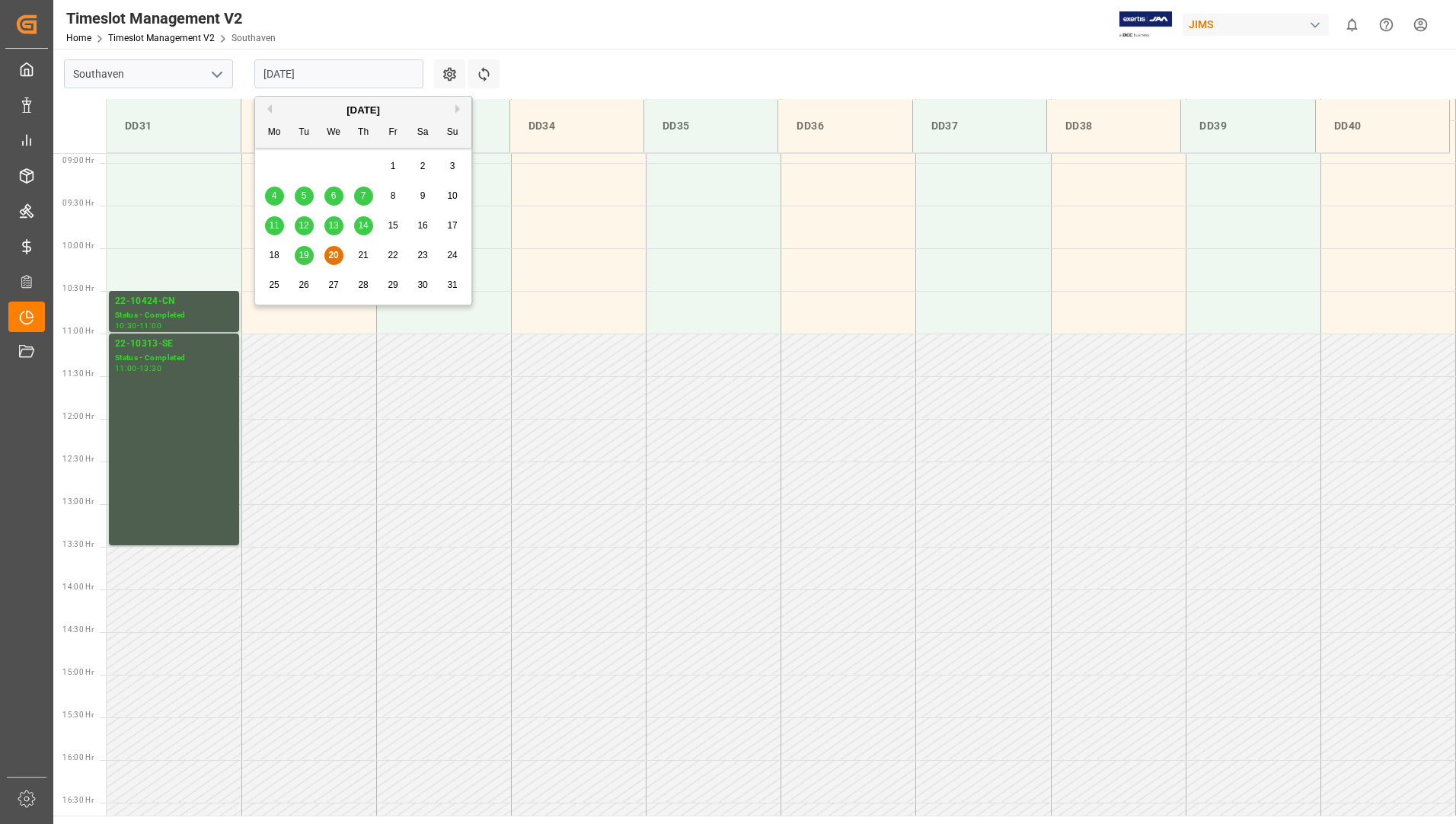
click at [364, 258] on span "21" at bounding box center [363, 255] width 10 height 11
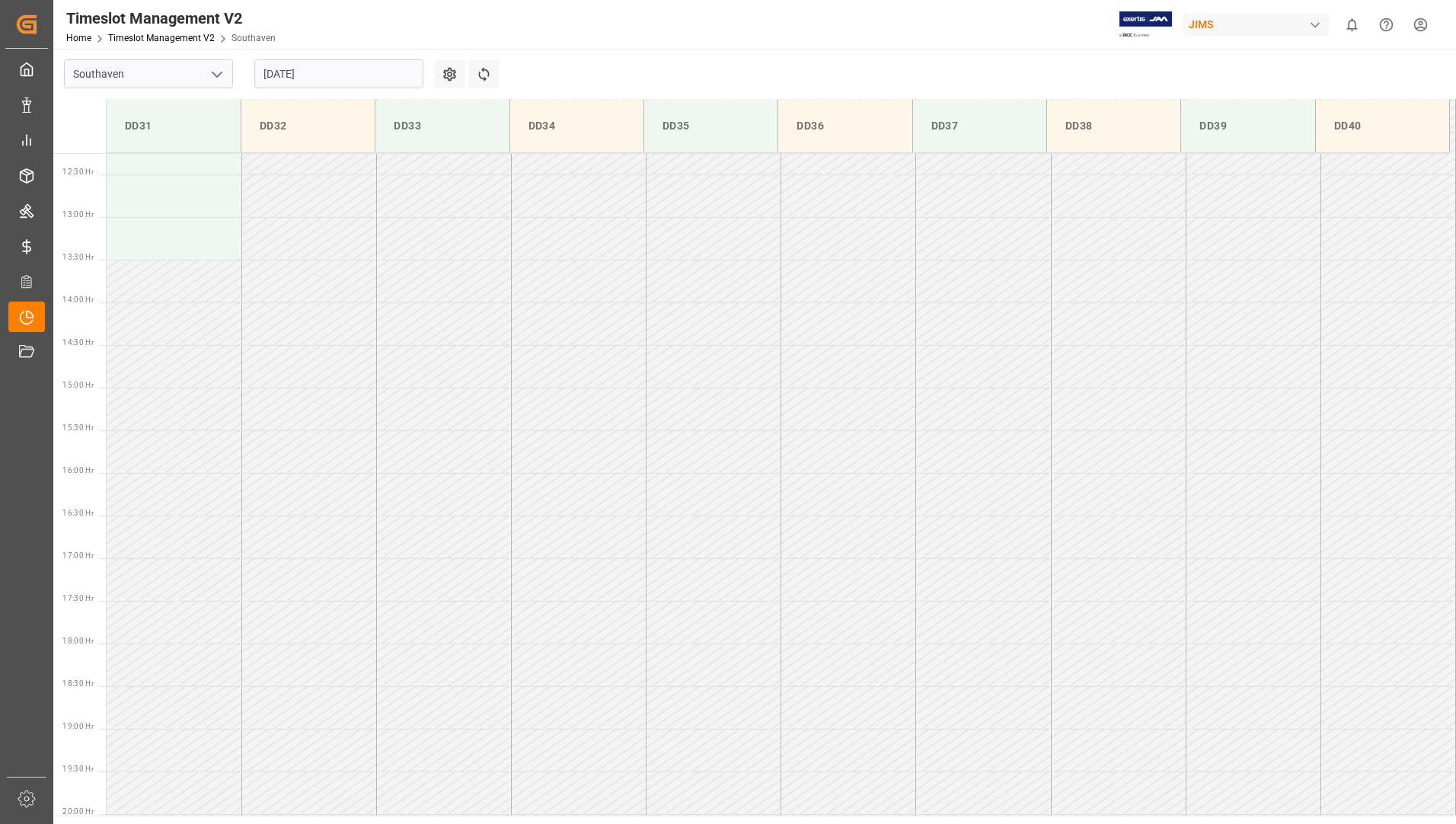
scroll to position [1098, 0]
